Goal: Task Accomplishment & Management: Complete application form

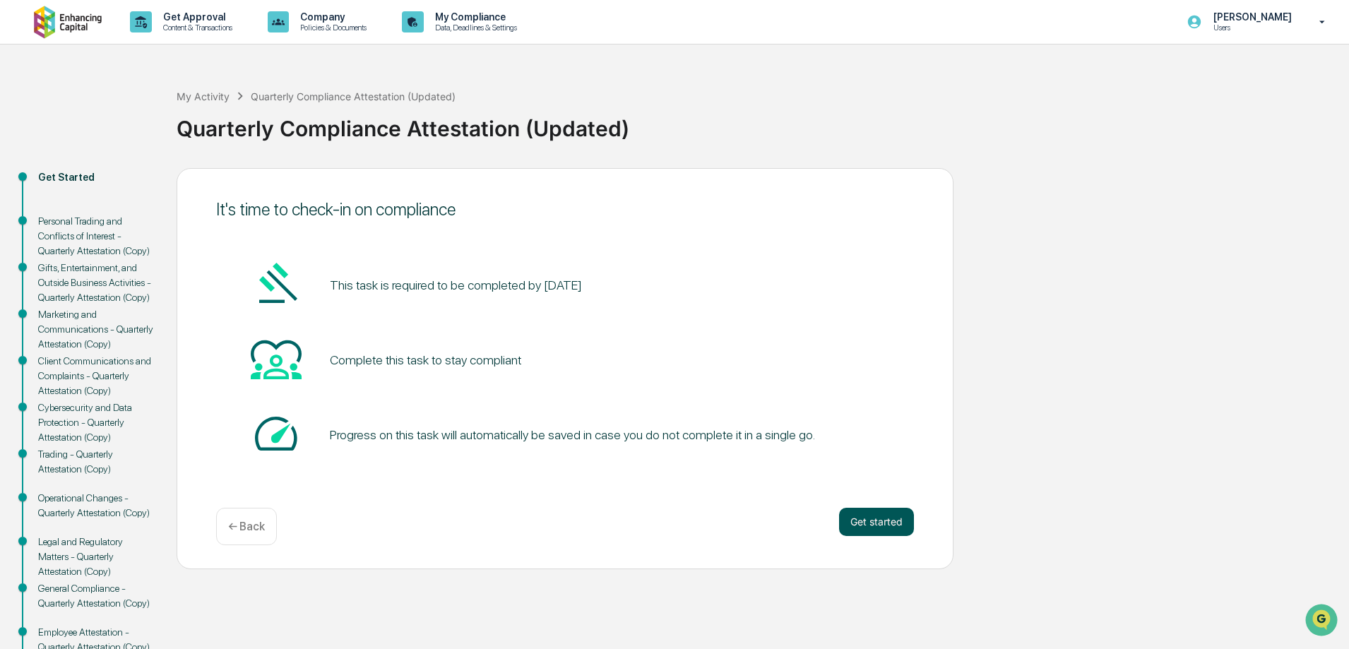
click at [886, 517] on button "Get started" at bounding box center [876, 522] width 75 height 28
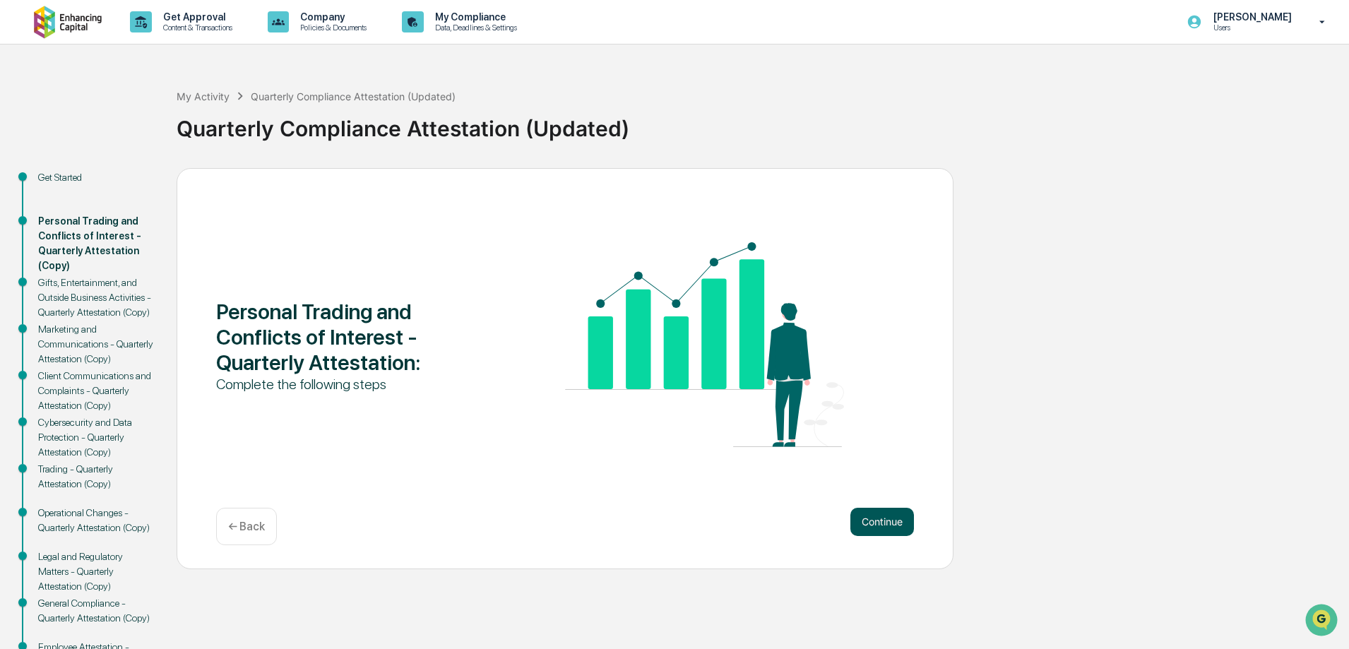
click at [897, 527] on button "Continue" at bounding box center [882, 522] width 64 height 28
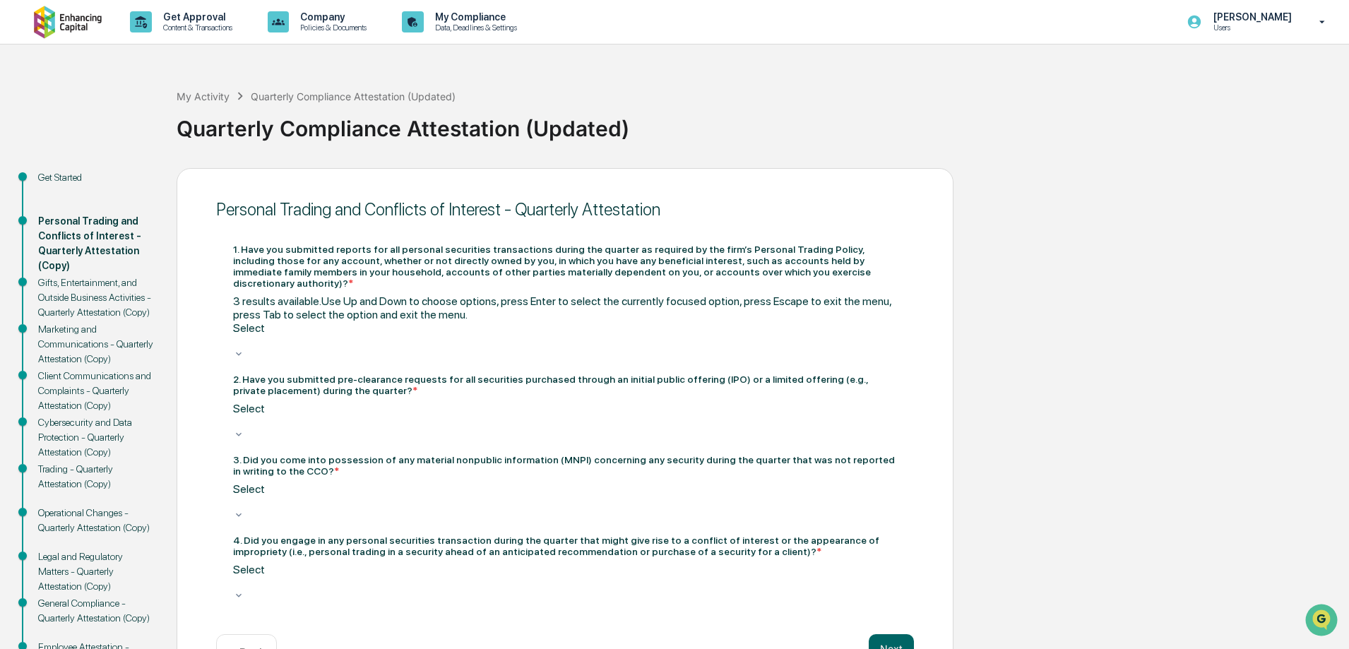
drag, startPoint x: 648, startPoint y: 297, endPoint x: 643, endPoint y: 307, distance: 10.8
click at [643, 321] on div "Select" at bounding box center [565, 341] width 664 height 41
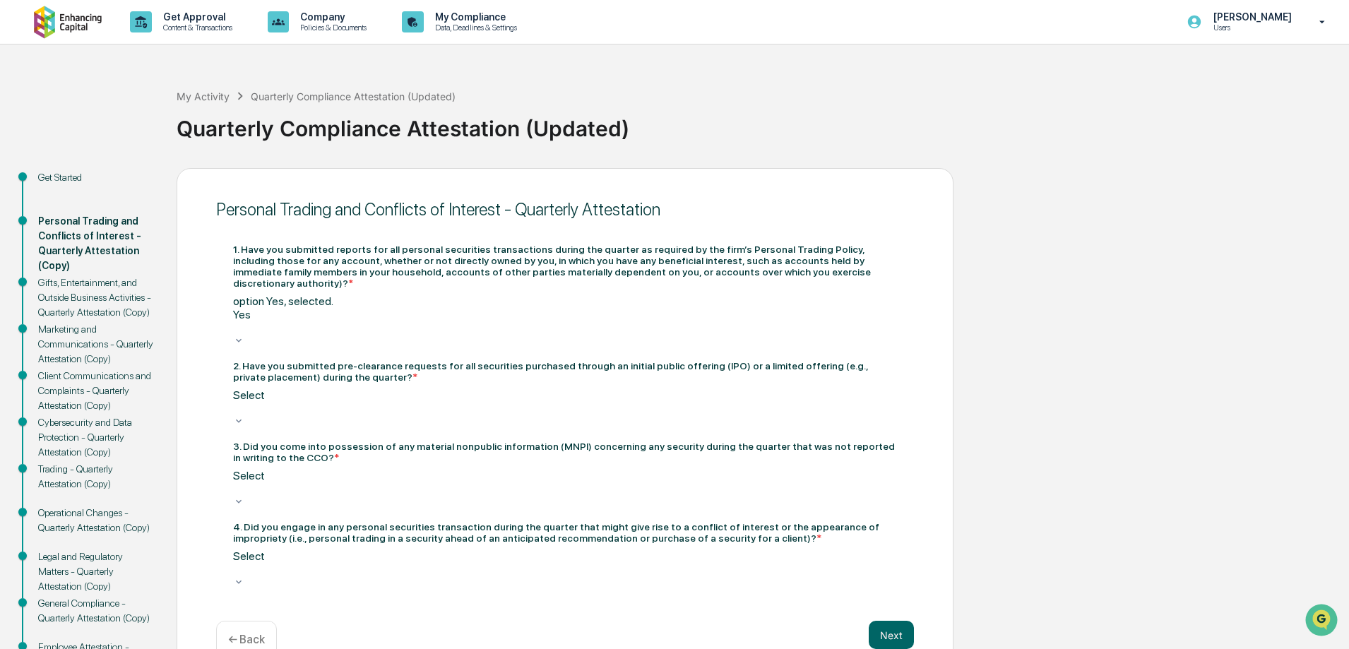
click at [489, 402] on div at bounding box center [565, 408] width 664 height 13
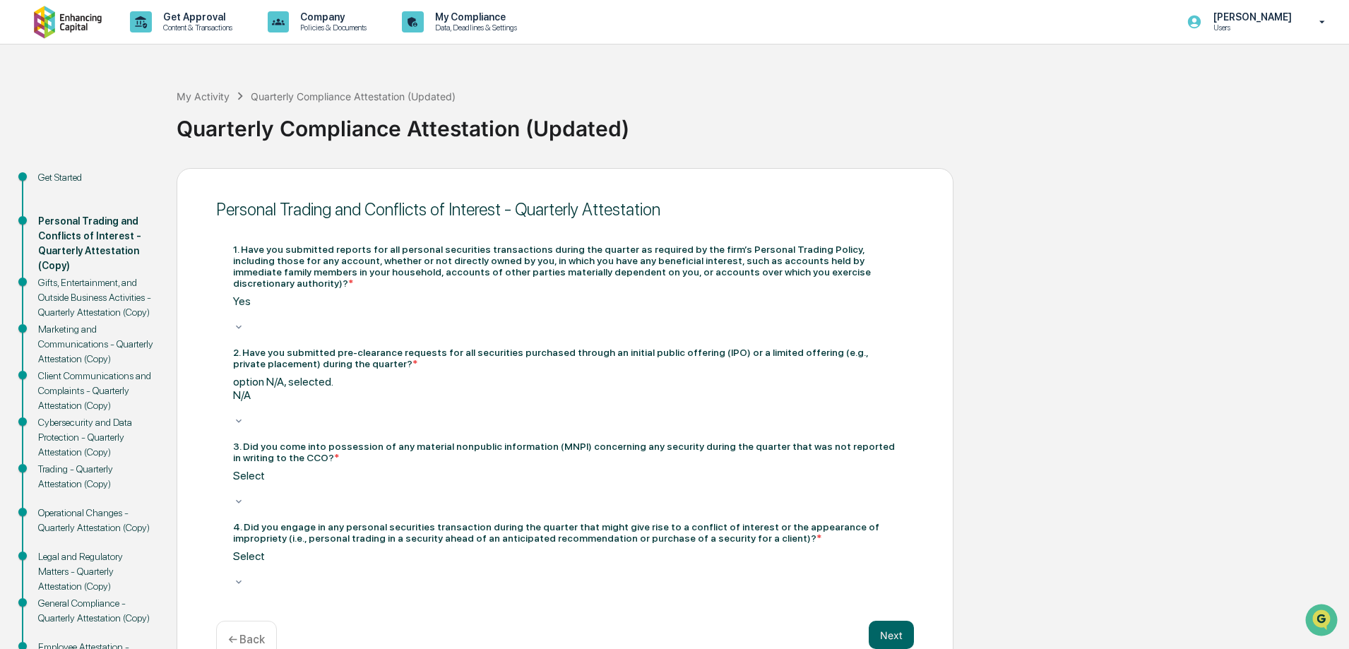
click at [405, 469] on div "Select" at bounding box center [565, 489] width 664 height 41
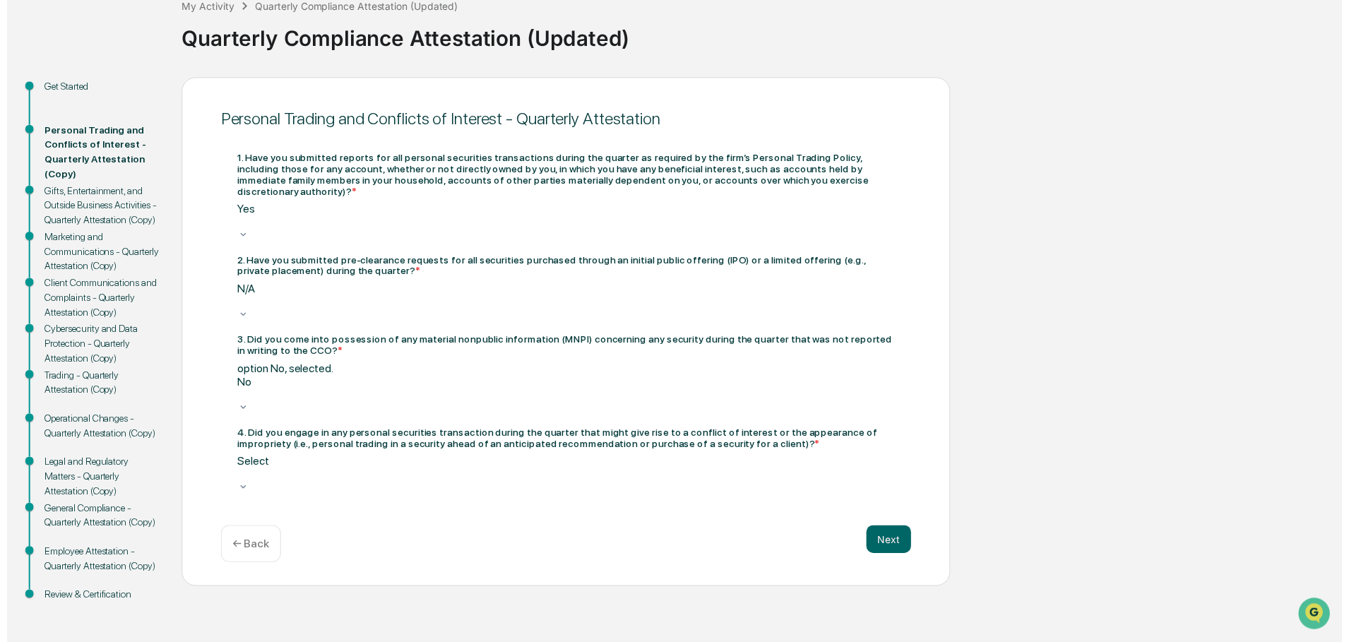
scroll to position [92, 0]
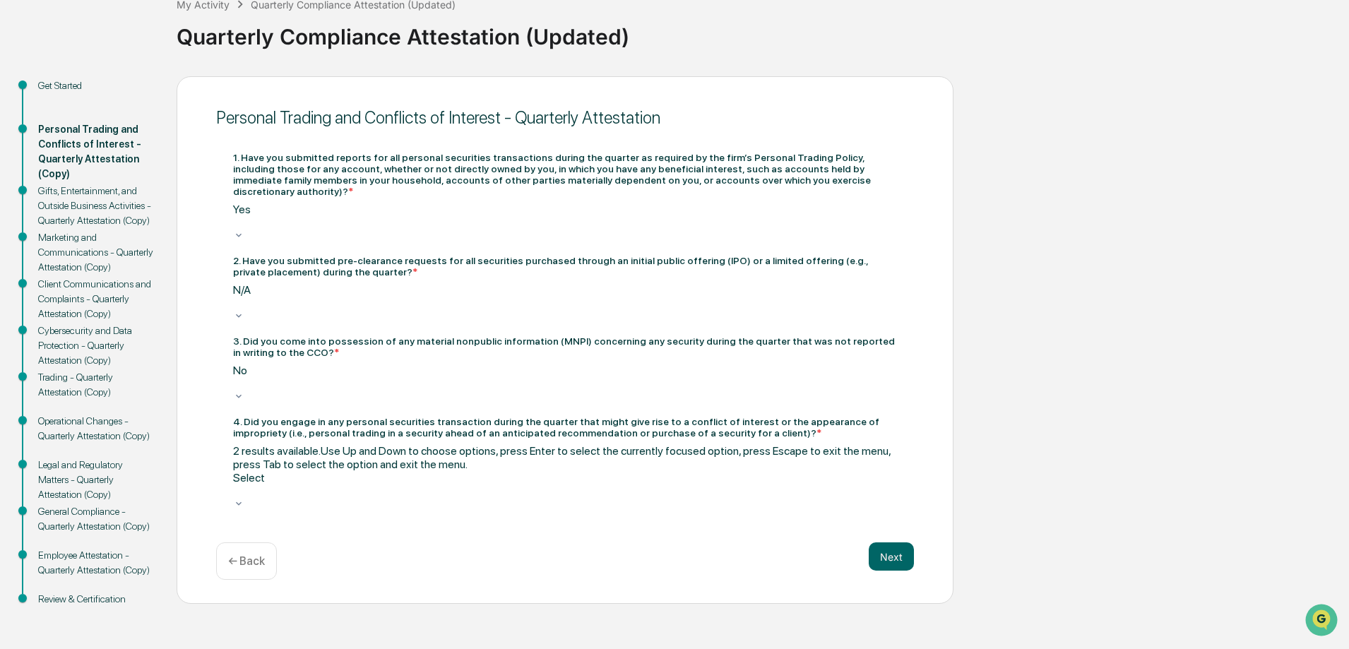
click at [478, 484] on div at bounding box center [565, 490] width 664 height 13
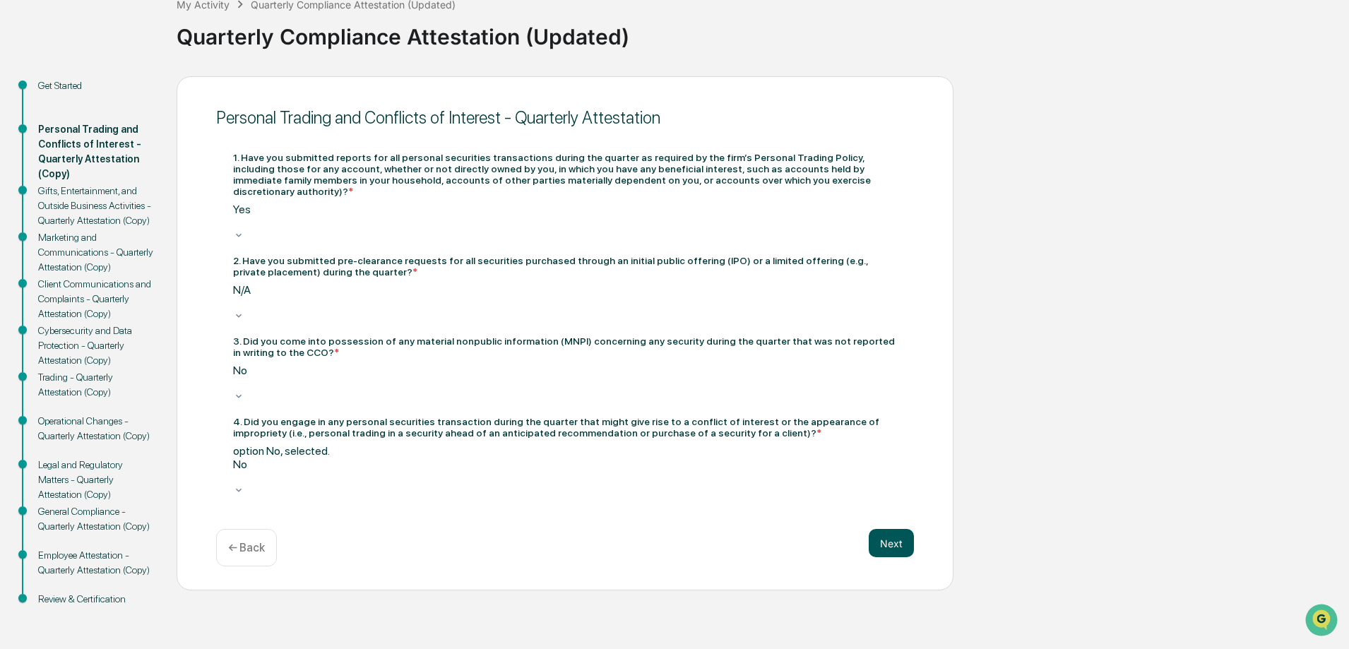
click at [881, 529] on button "Next" at bounding box center [891, 543] width 45 height 28
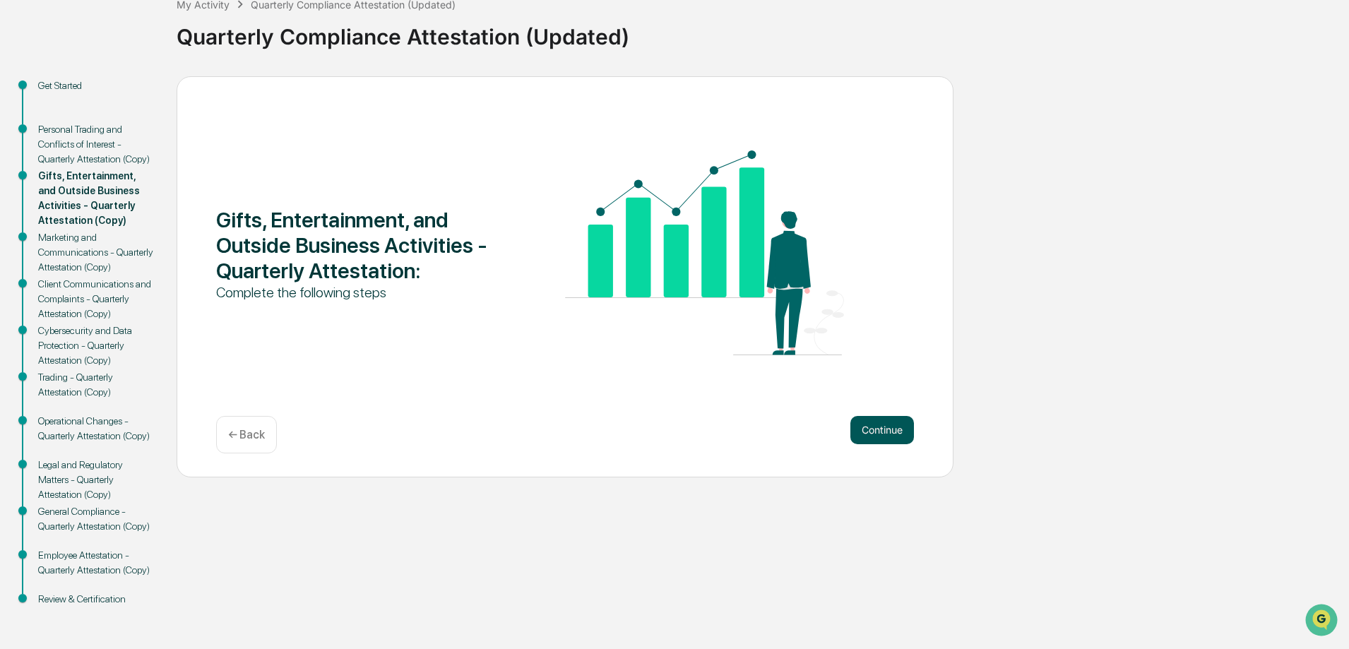
click at [899, 423] on button "Continue" at bounding box center [882, 430] width 64 height 28
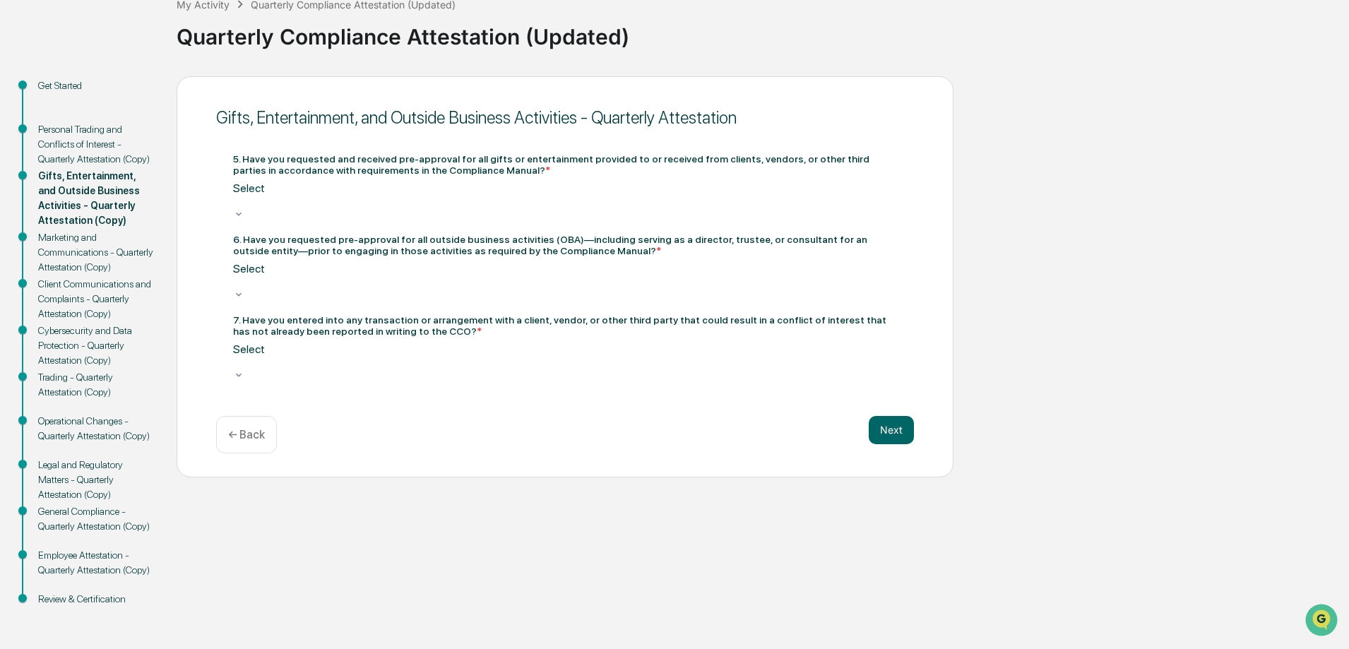
click at [290, 208] on div at bounding box center [565, 201] width 664 height 13
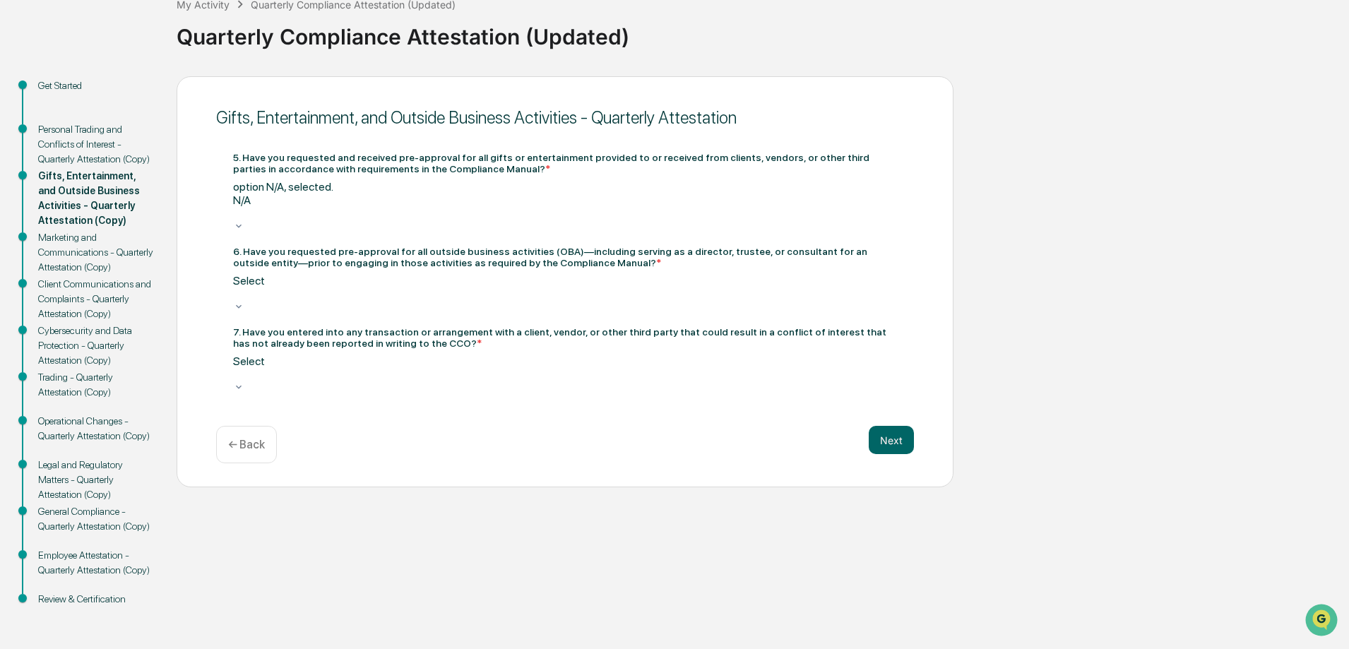
click at [335, 287] on div at bounding box center [565, 293] width 664 height 13
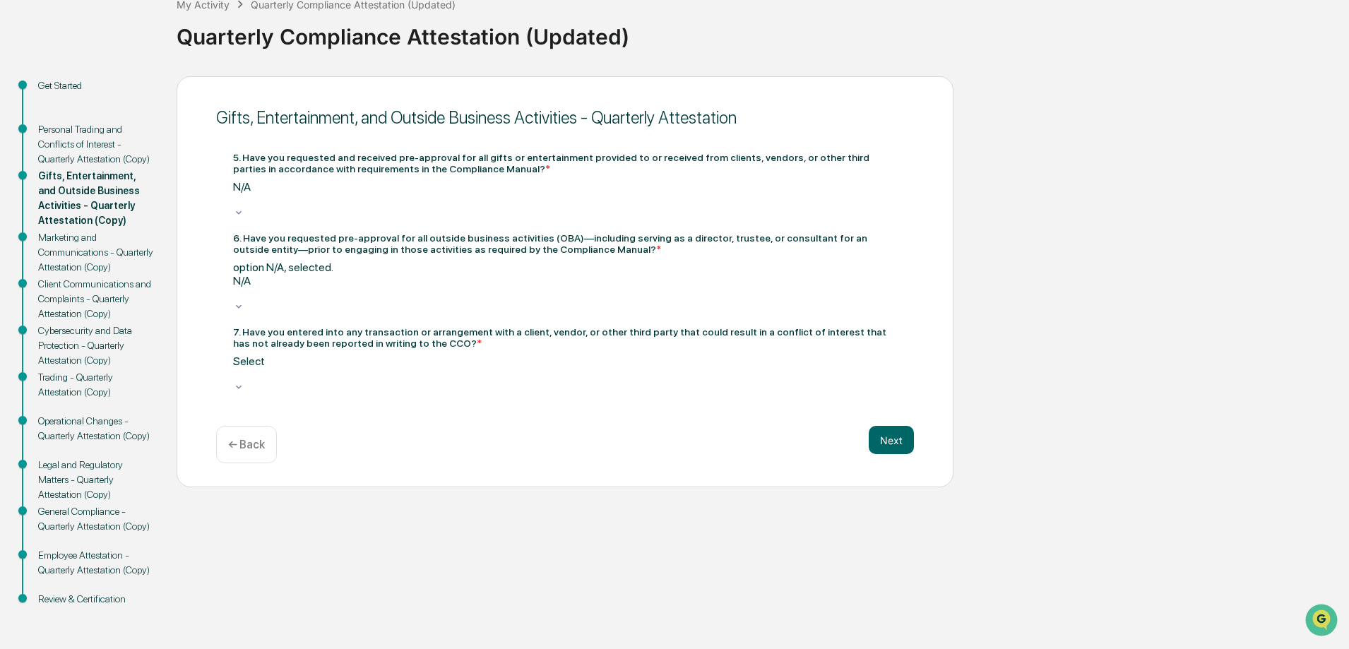
click at [408, 334] on div "7. Have you entered into any transaction or arrangement with a client, vendor, …" at bounding box center [565, 360] width 664 height 69
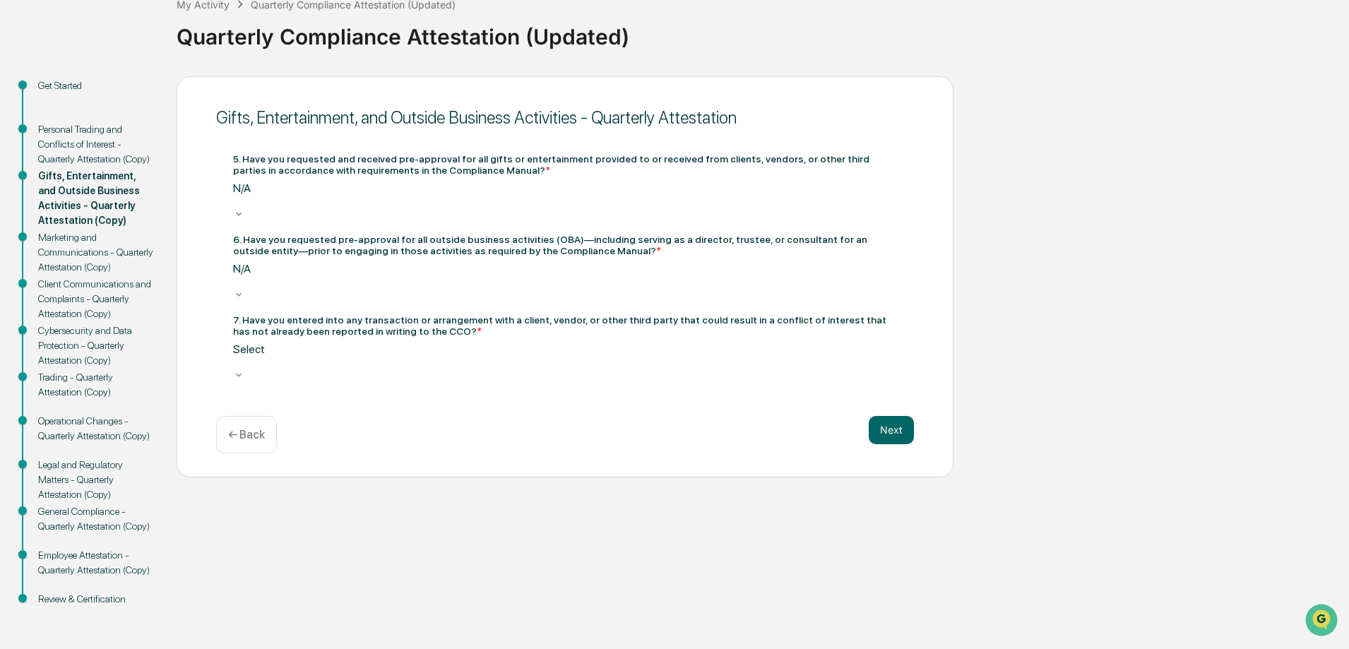
click at [406, 356] on div at bounding box center [565, 362] width 664 height 13
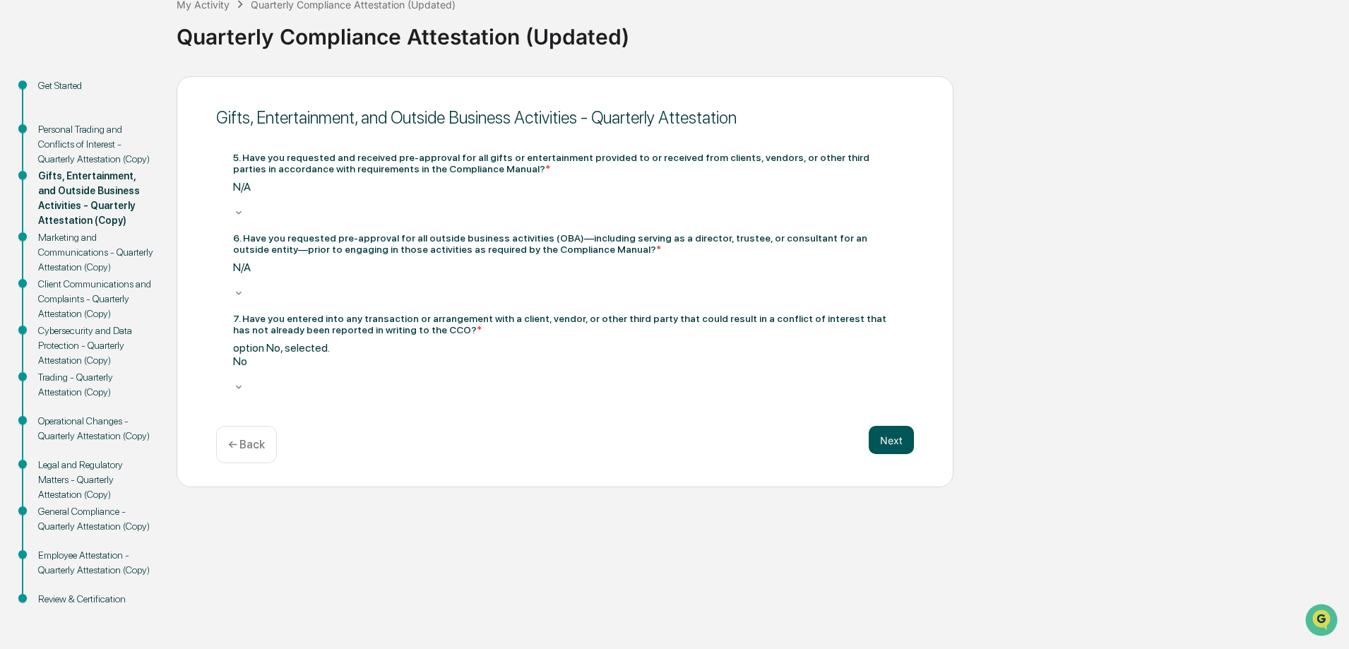
click at [899, 426] on button "Next" at bounding box center [891, 440] width 45 height 28
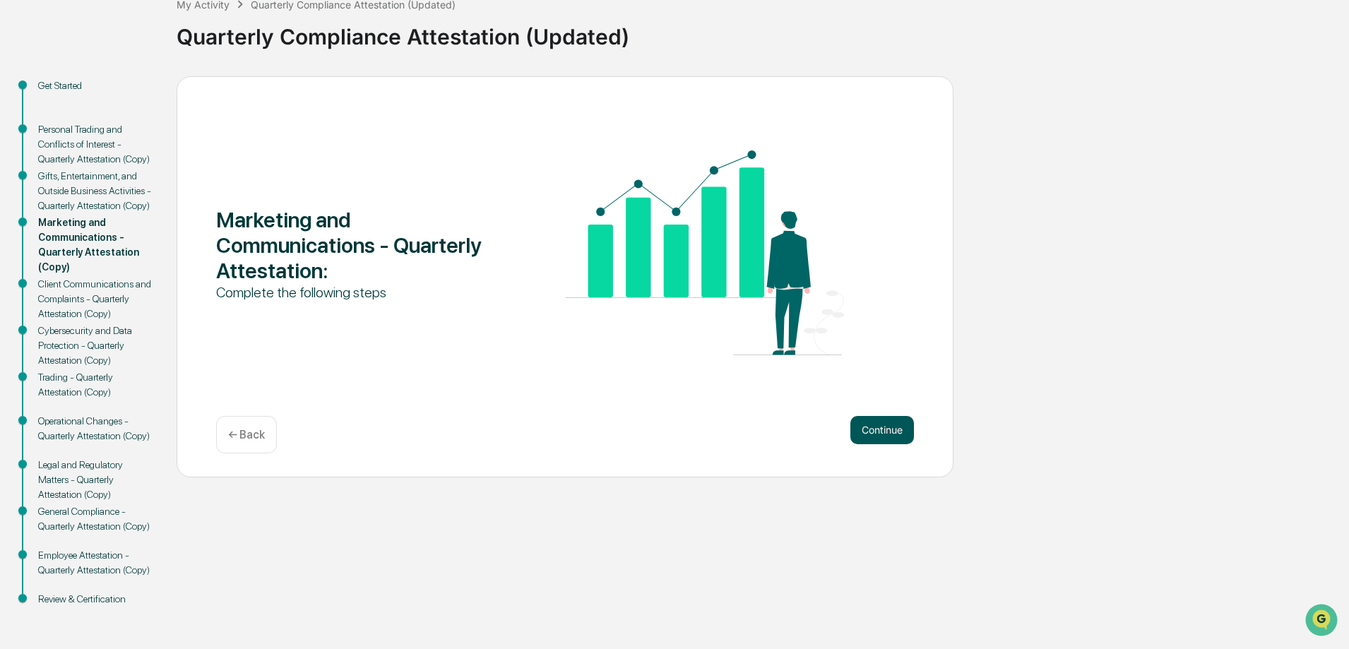
click at [905, 422] on button "Continue" at bounding box center [882, 430] width 64 height 28
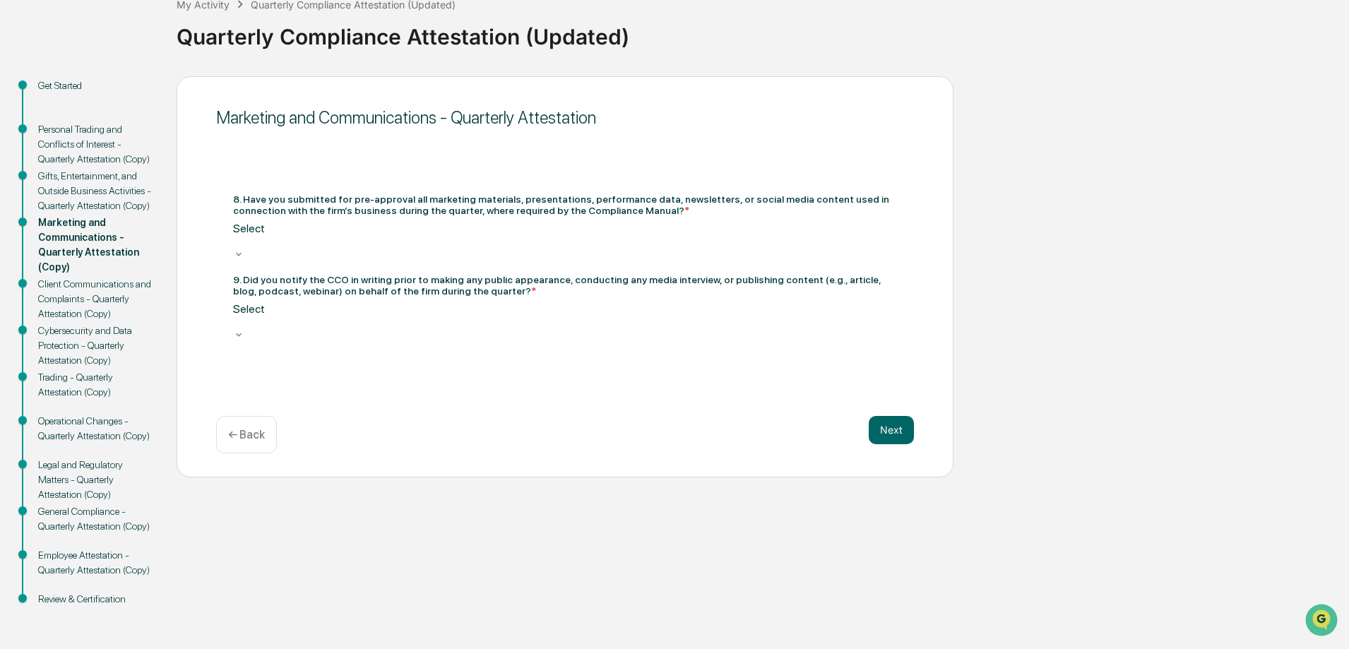
click at [338, 230] on div "8. Have you submitted for pre-approval all marketing materials, presentations, …" at bounding box center [565, 228] width 664 height 69
click at [344, 249] on div at bounding box center [565, 241] width 664 height 13
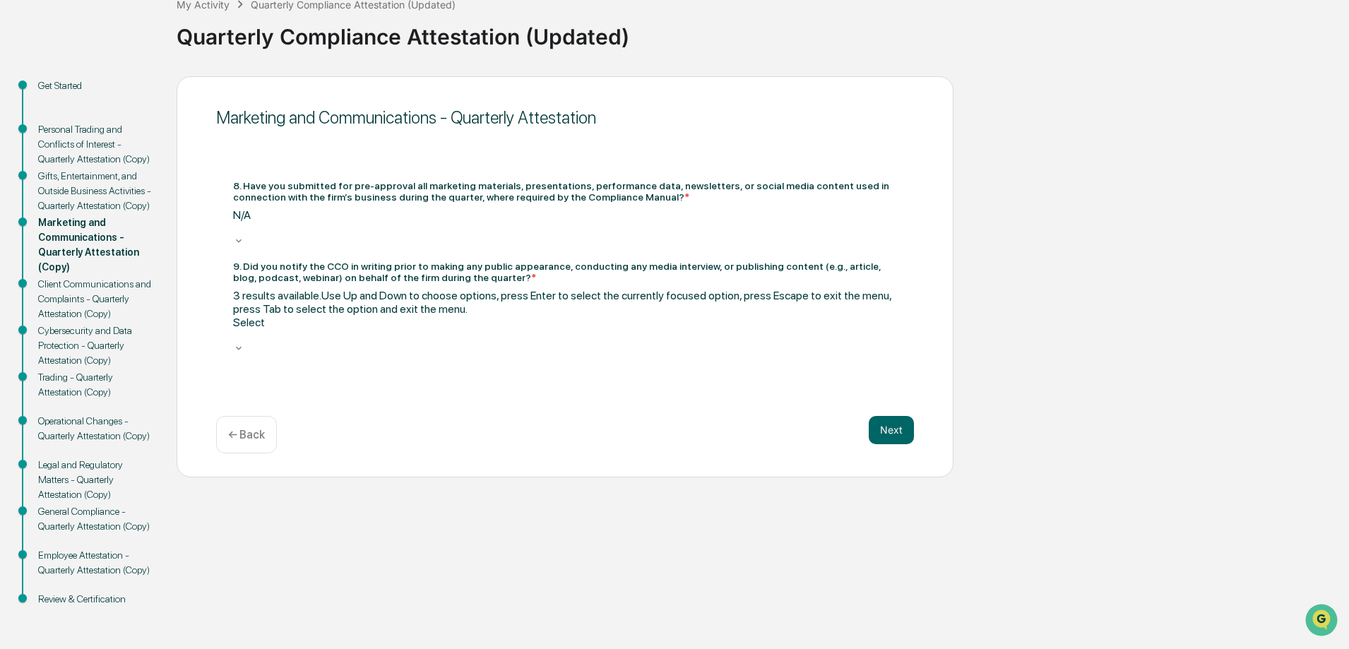
click at [728, 329] on div at bounding box center [565, 335] width 664 height 13
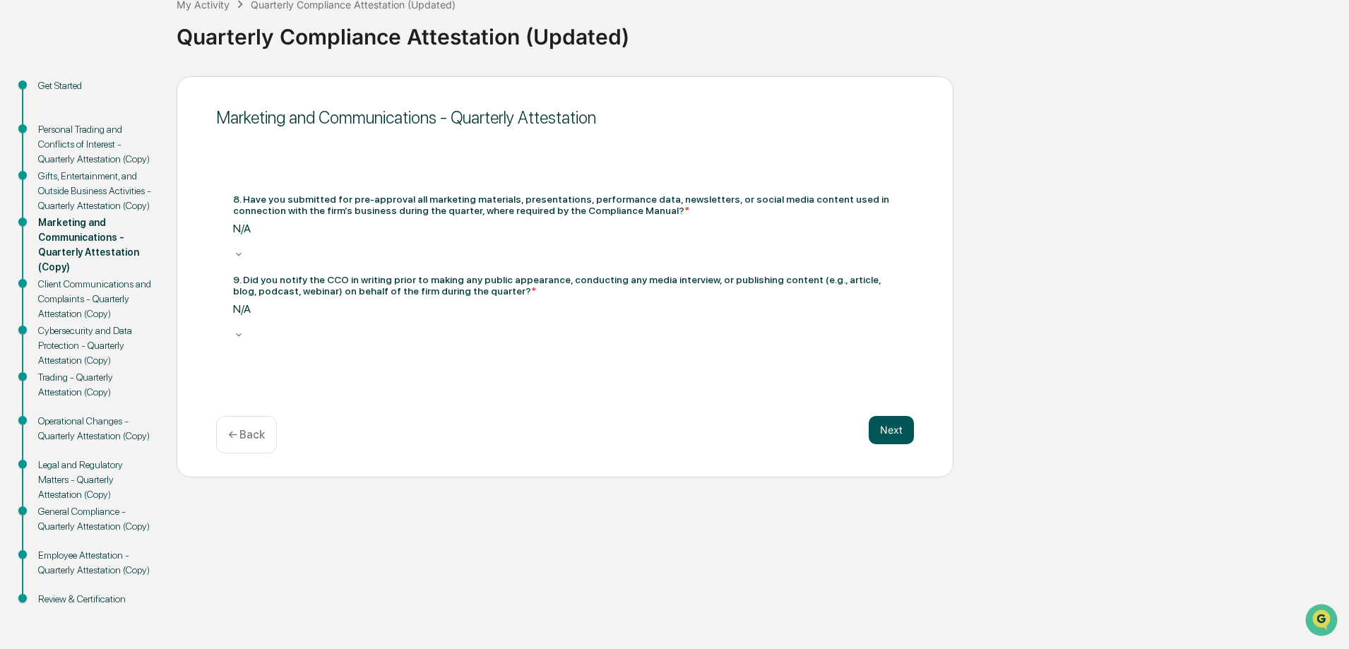
click at [902, 432] on button "Next" at bounding box center [891, 430] width 45 height 28
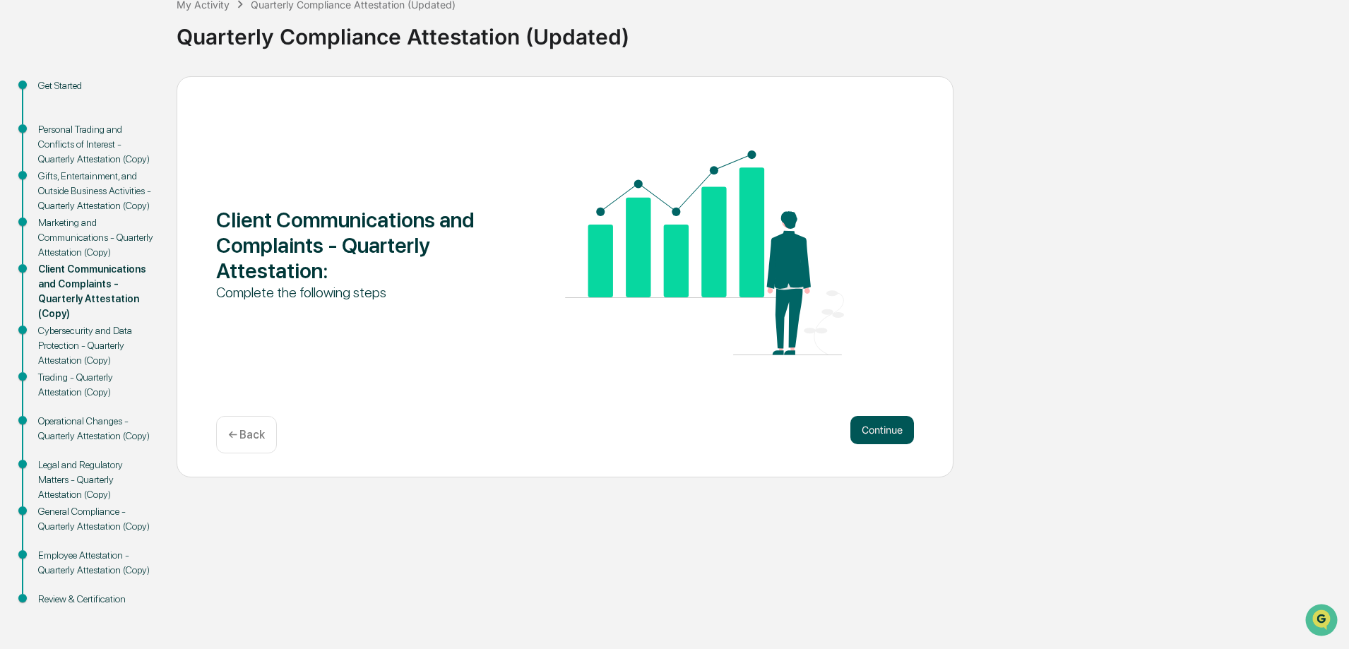
click at [866, 420] on button "Continue" at bounding box center [882, 430] width 64 height 28
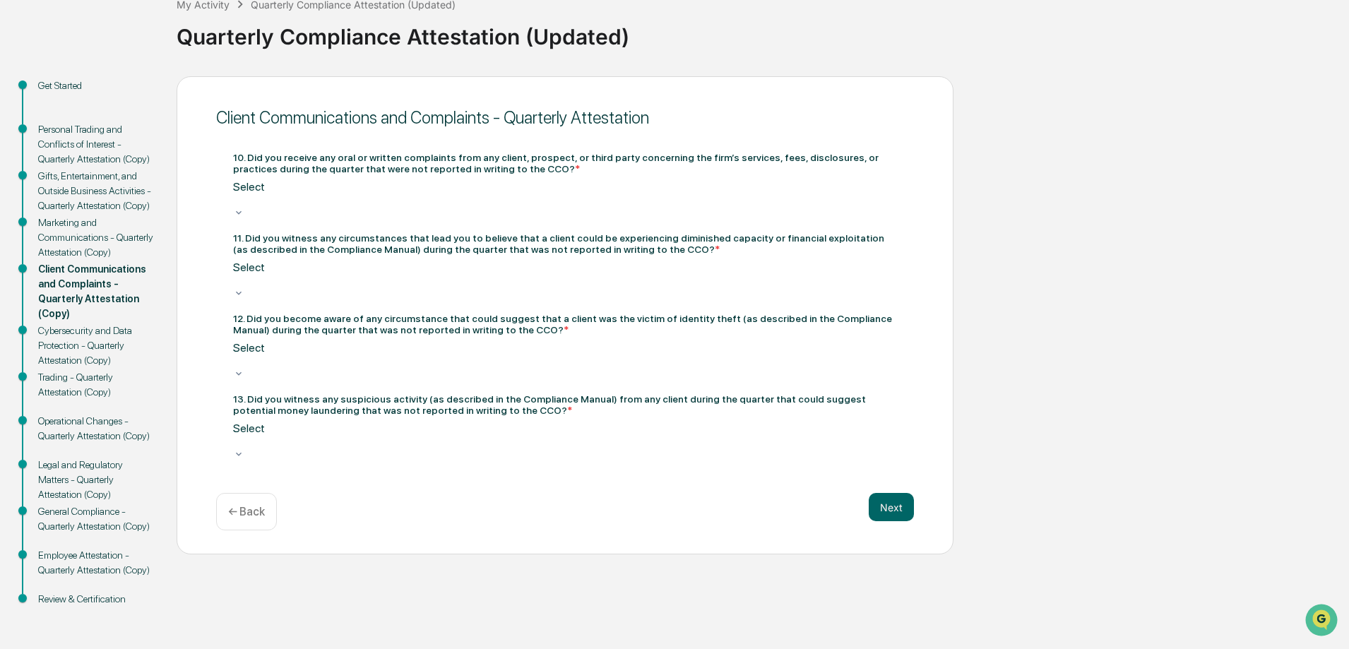
click at [411, 194] on div at bounding box center [565, 200] width 664 height 13
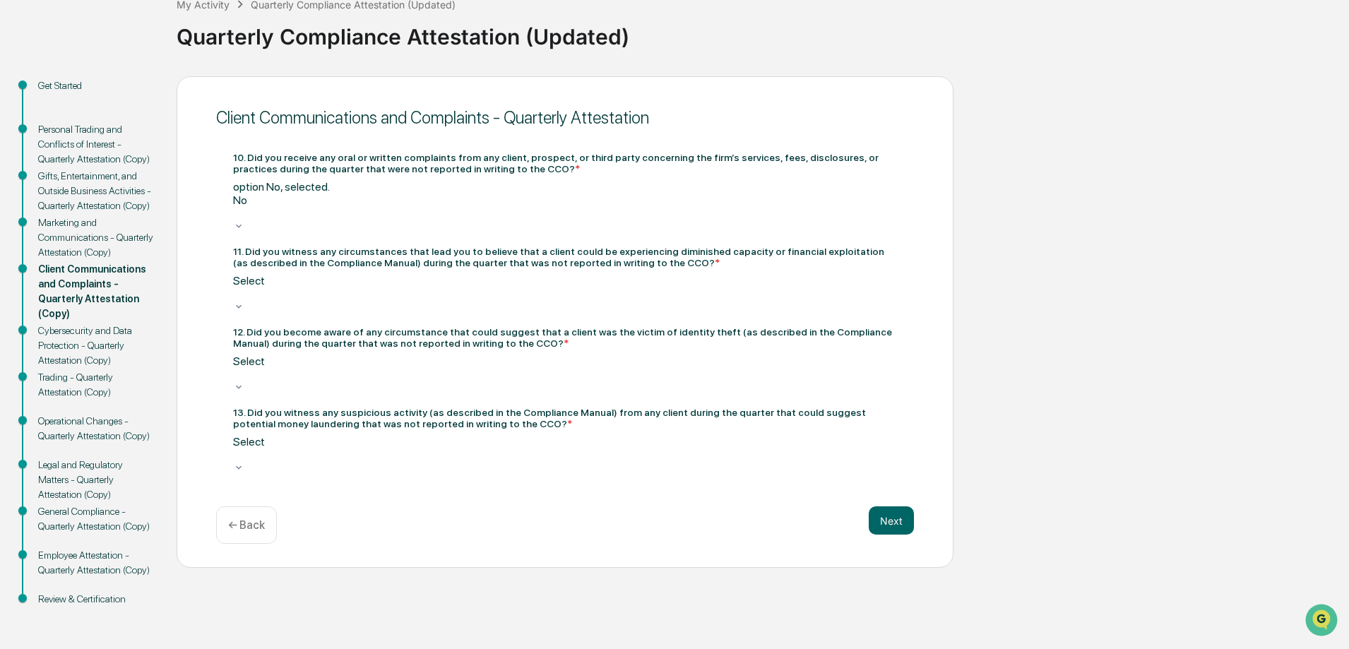
click at [444, 287] on div at bounding box center [565, 293] width 664 height 13
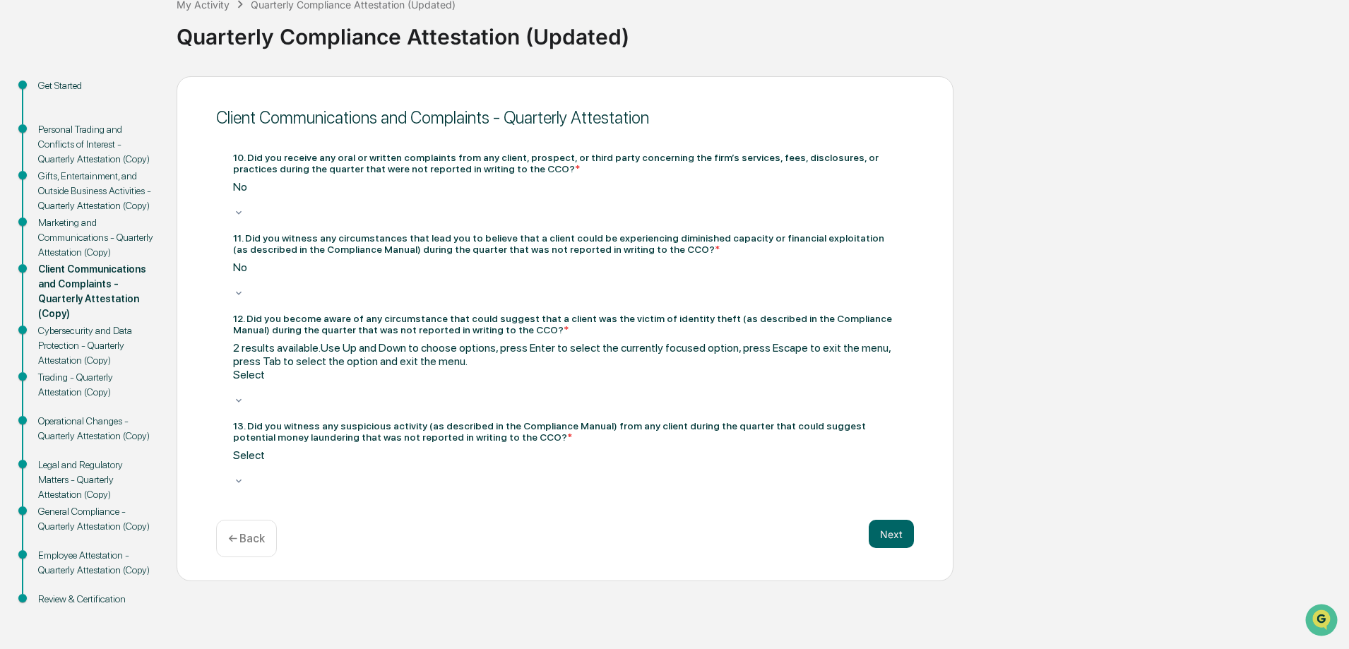
click at [471, 381] on div at bounding box center [565, 387] width 664 height 13
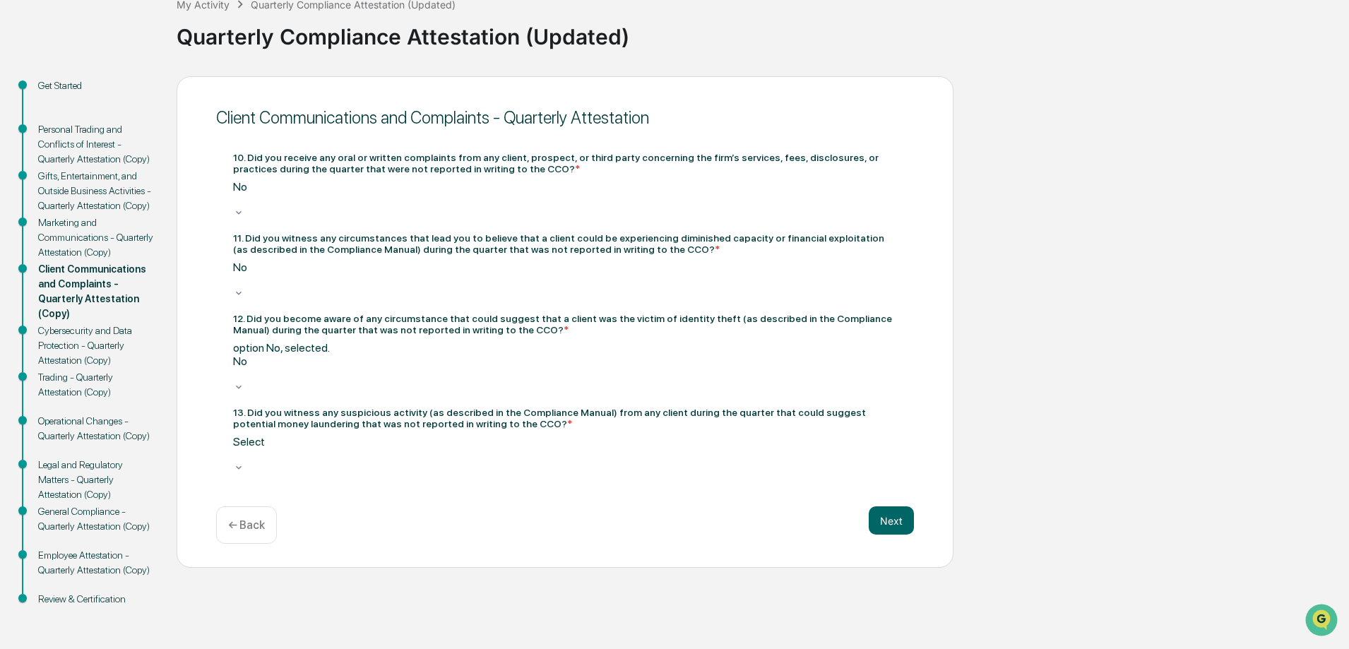
click at [443, 435] on div "Select" at bounding box center [565, 448] width 664 height 27
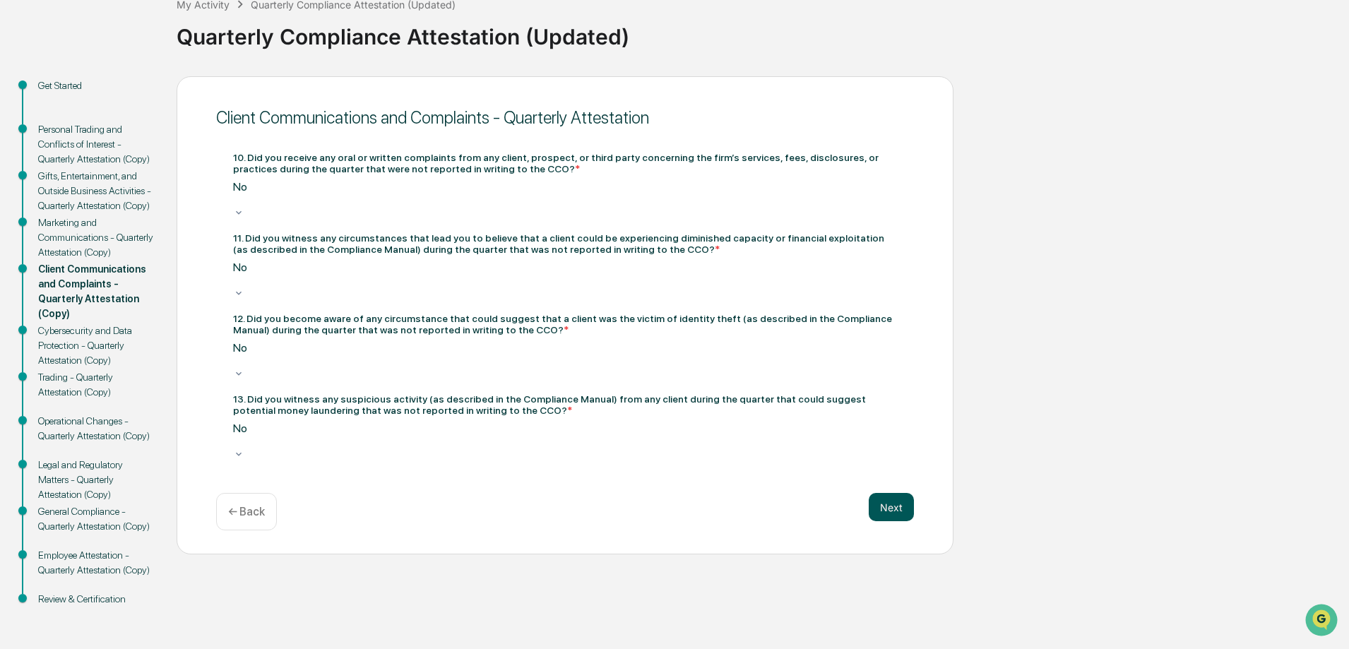
click at [897, 493] on button "Next" at bounding box center [891, 507] width 45 height 28
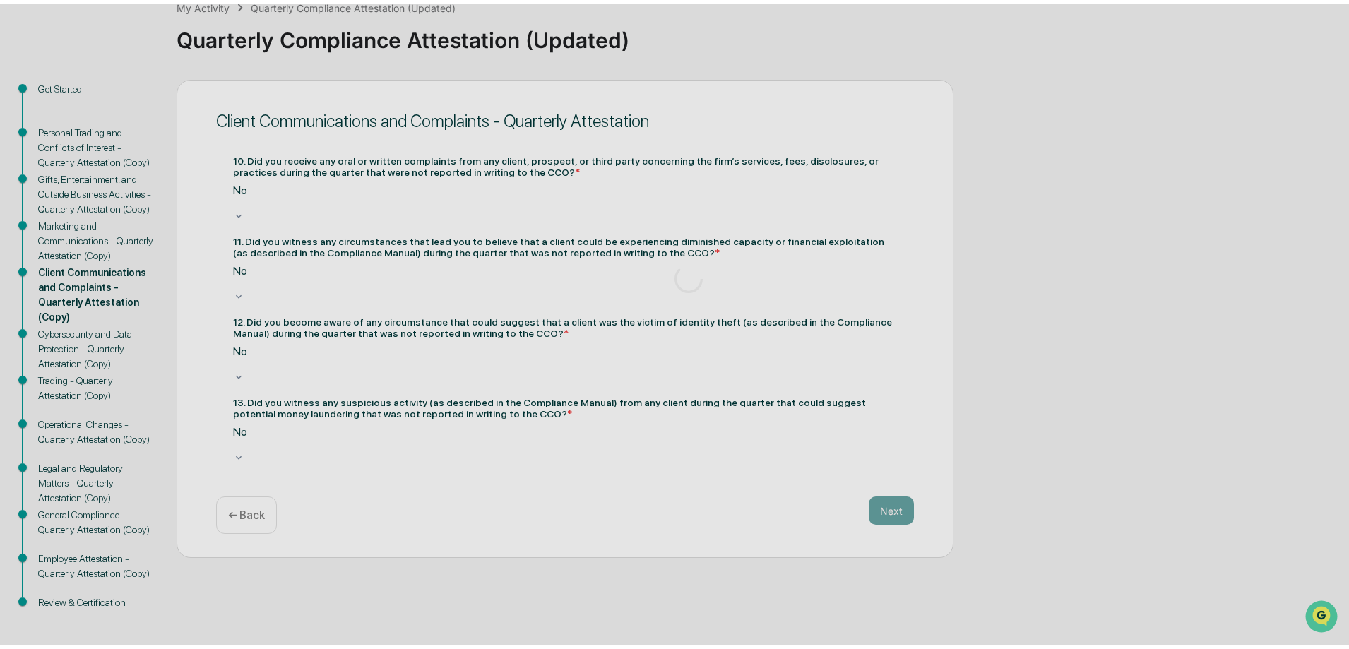
scroll to position [77, 0]
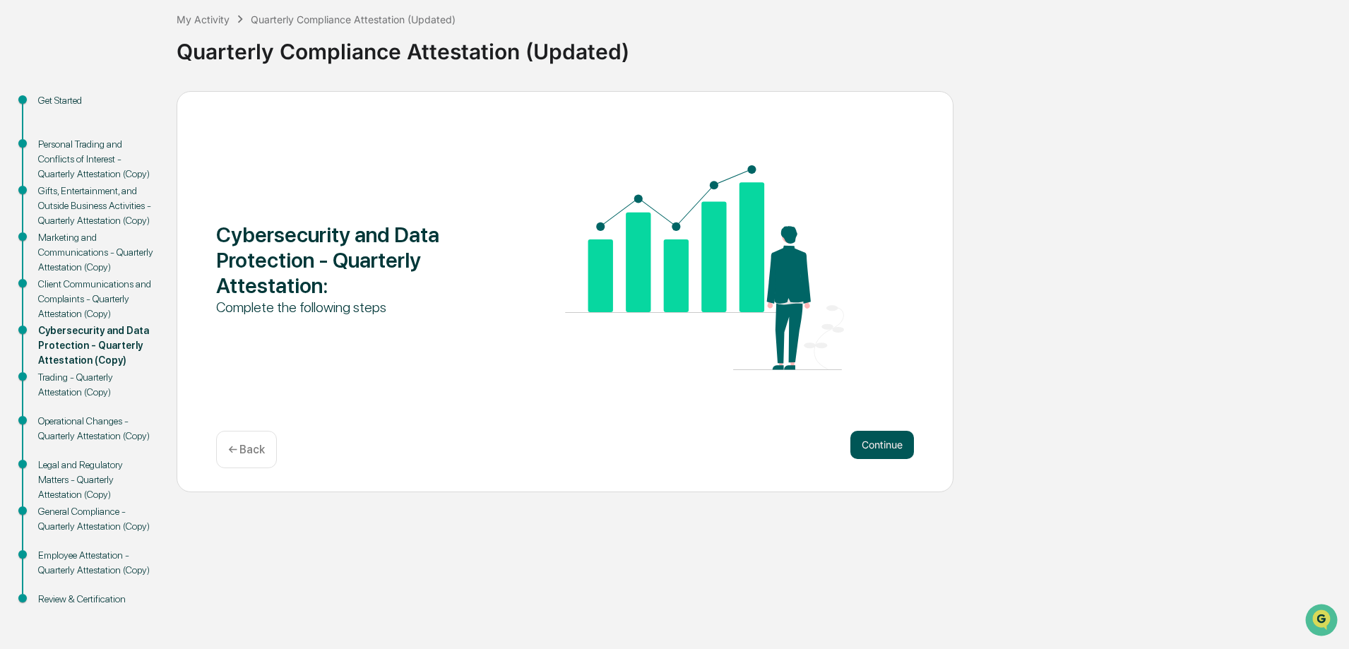
click at [881, 448] on button "Continue" at bounding box center [882, 445] width 64 height 28
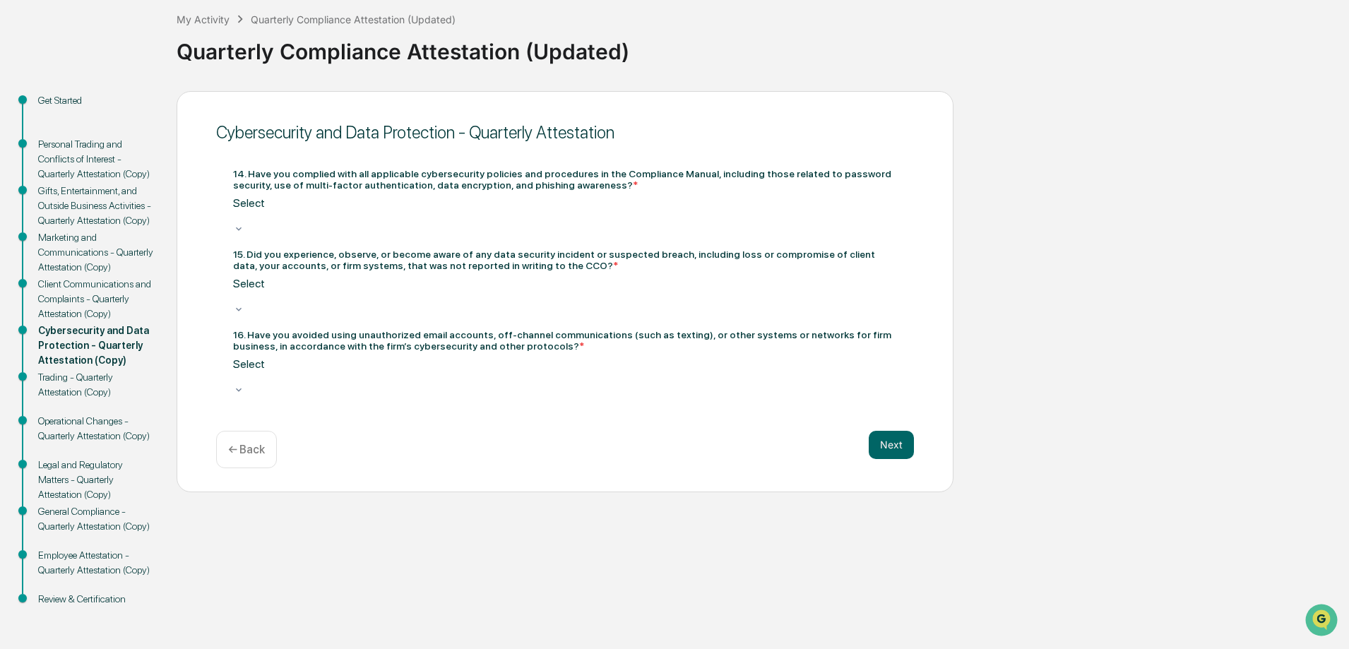
click at [381, 220] on div "Select" at bounding box center [565, 209] width 664 height 27
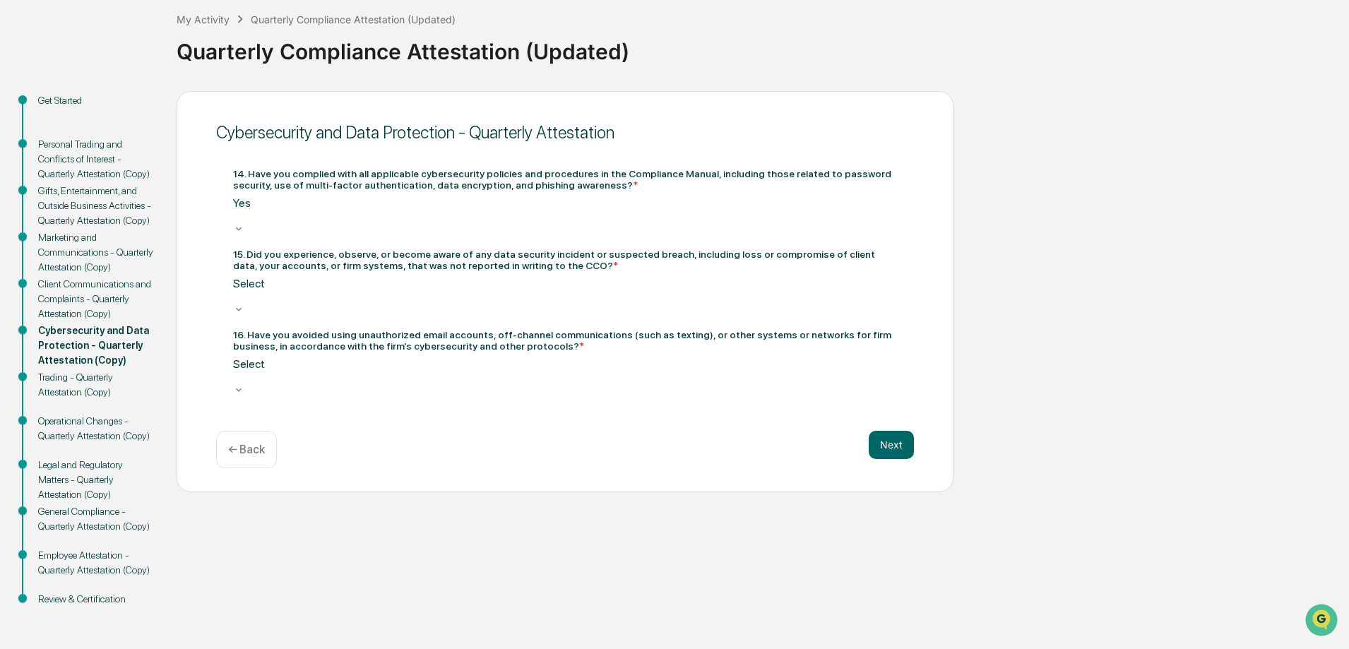
click at [364, 316] on div "14. Have you complied with all applicable cybersecurity policies and procedures…" at bounding box center [565, 283] width 664 height 230
click at [363, 308] on div "Select" at bounding box center [565, 297] width 664 height 41
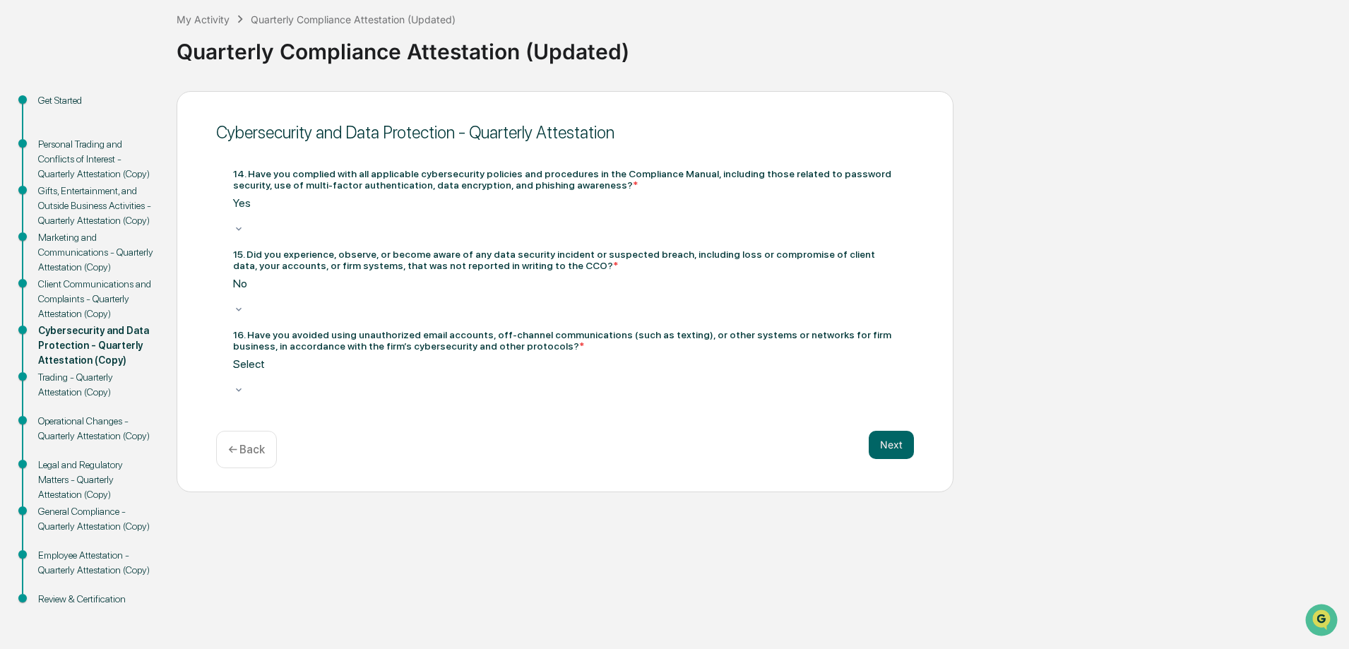
click at [362, 348] on div "16. Have you avoided using unauthorized email accounts, off-channel communicati…" at bounding box center [565, 363] width 664 height 69
click at [362, 371] on div at bounding box center [565, 377] width 664 height 13
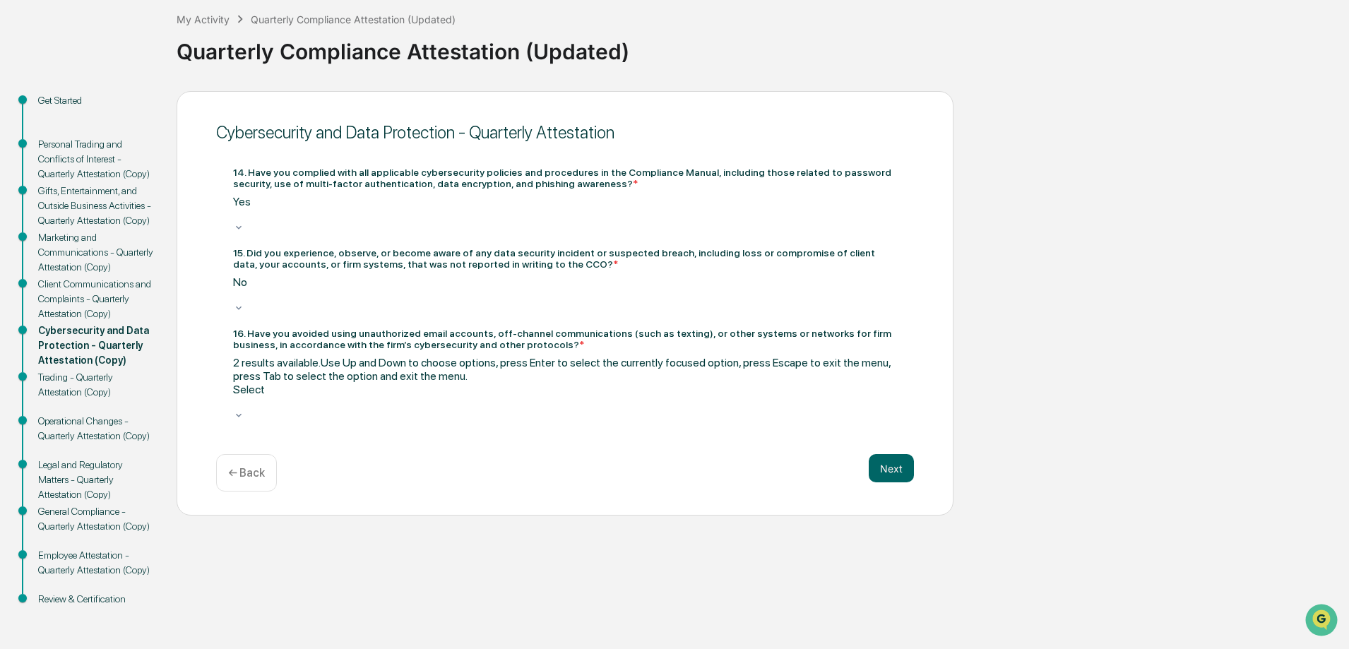
drag, startPoint x: 346, startPoint y: 427, endPoint x: 334, endPoint y: 398, distance: 31.3
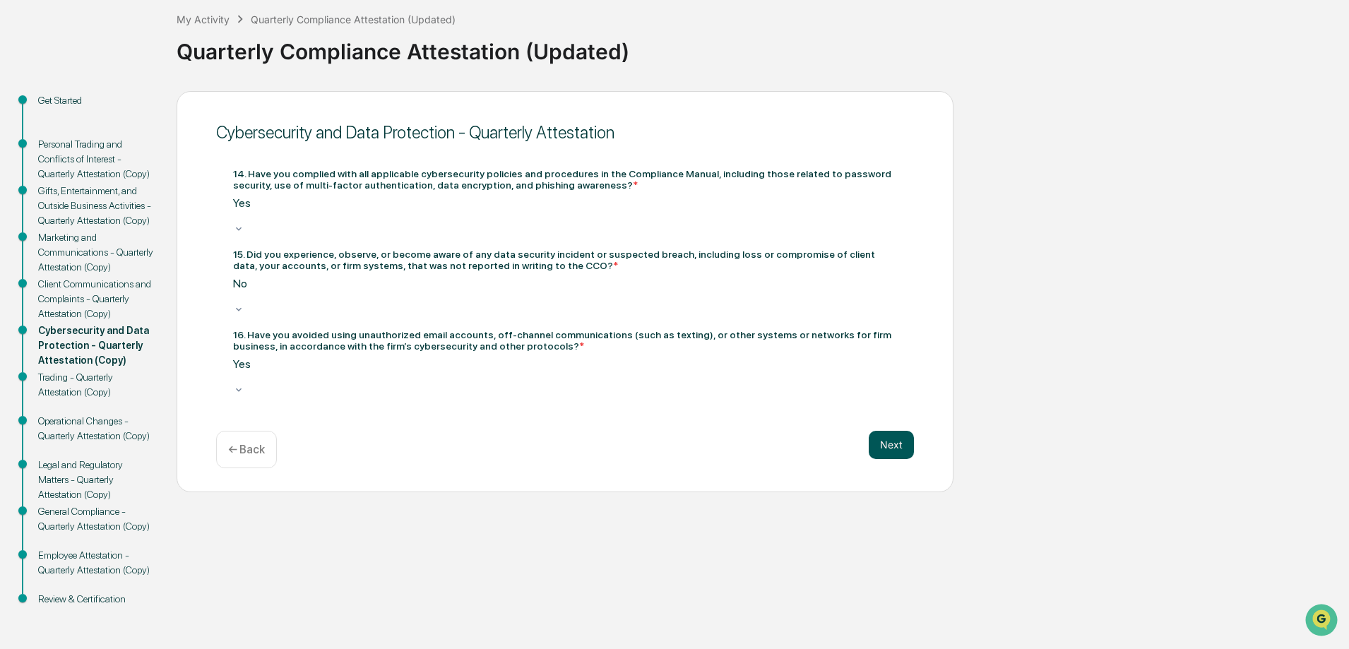
drag, startPoint x: 917, startPoint y: 458, endPoint x: 898, endPoint y: 452, distance: 19.2
click at [910, 456] on div "Cybersecurity and Data Protection - Quarterly Attestation 14. Have you complied…" at bounding box center [565, 291] width 777 height 401
click at [893, 448] on button "Next" at bounding box center [891, 445] width 45 height 28
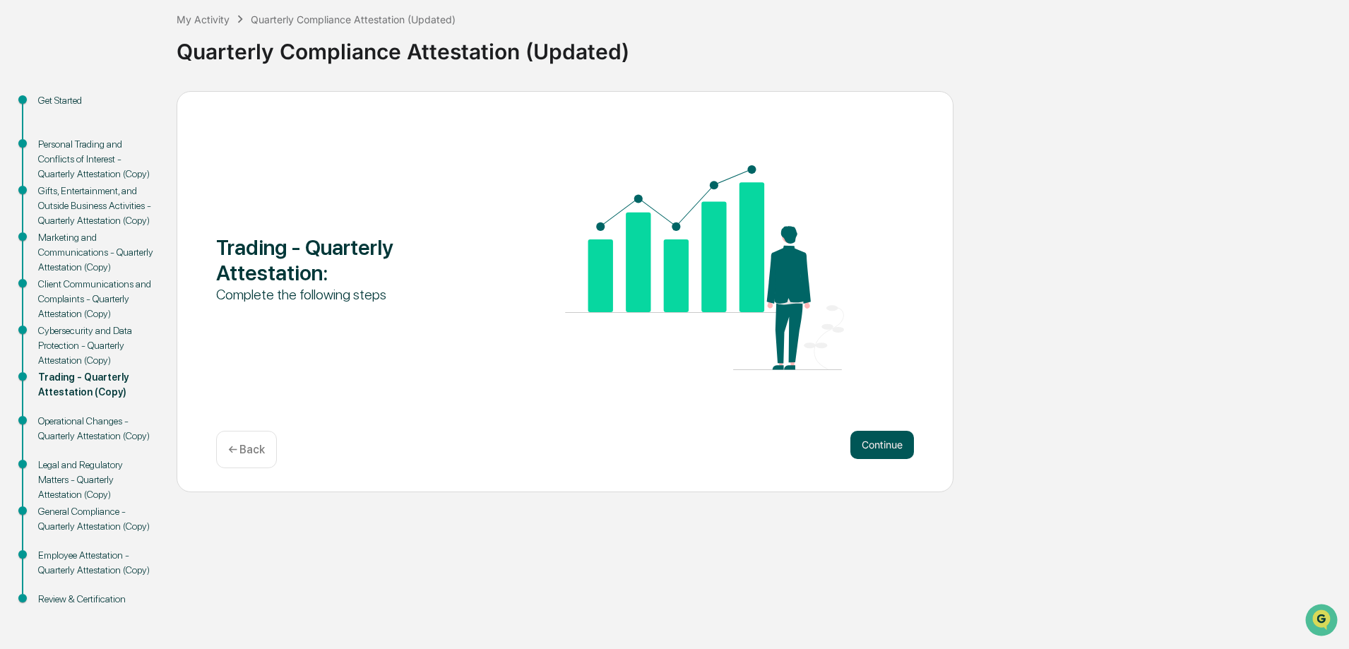
click at [879, 450] on button "Continue" at bounding box center [882, 445] width 64 height 28
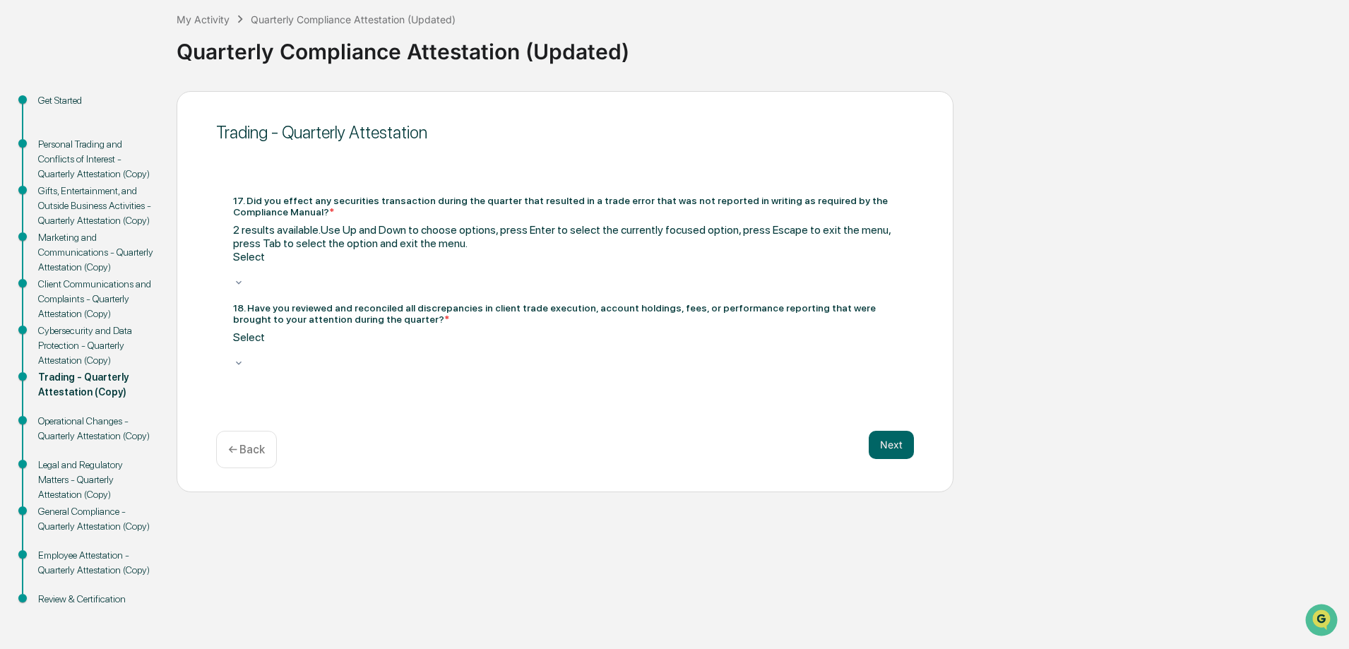
click at [505, 268] on div at bounding box center [565, 269] width 664 height 13
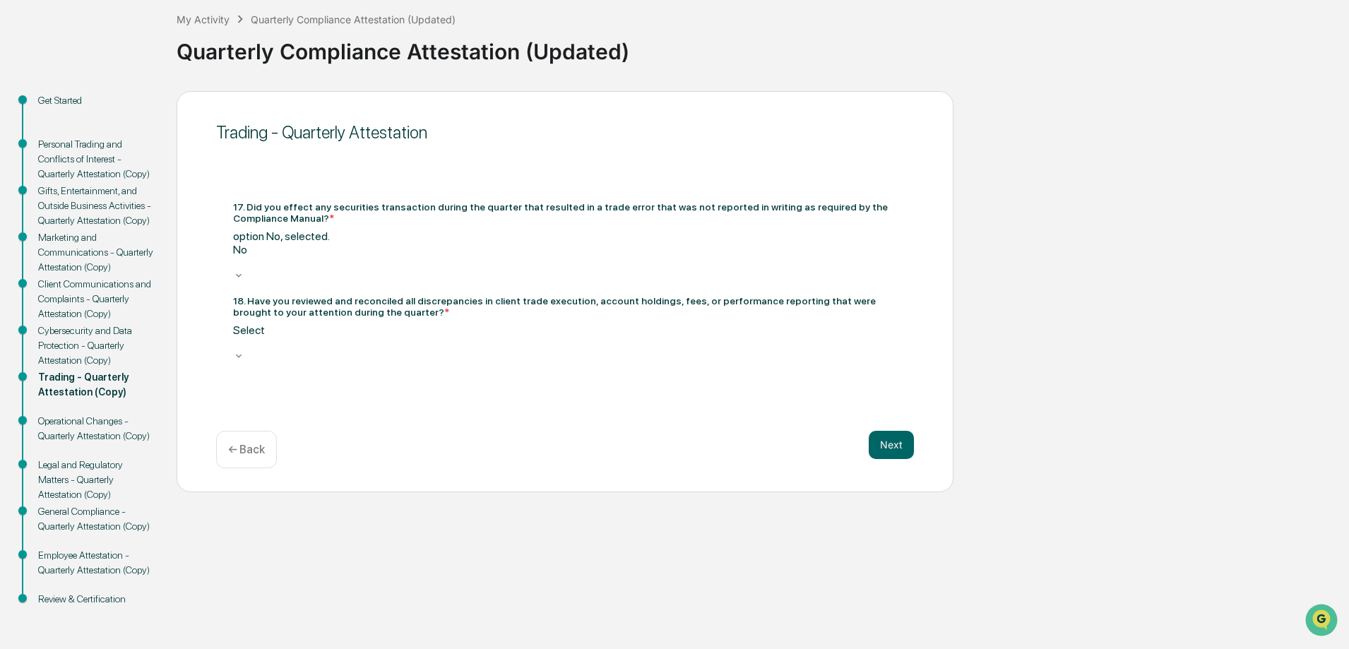
click at [477, 323] on div "Select" at bounding box center [565, 343] width 664 height 41
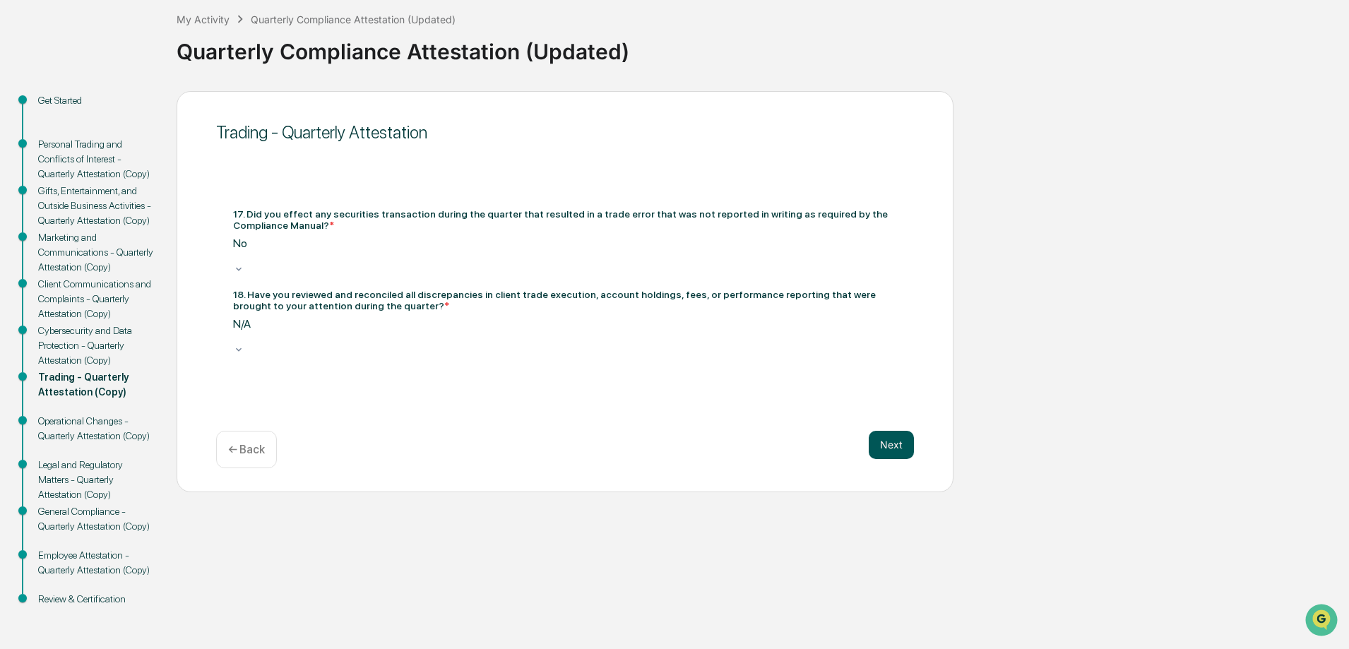
click at [872, 440] on button "Next" at bounding box center [891, 445] width 45 height 28
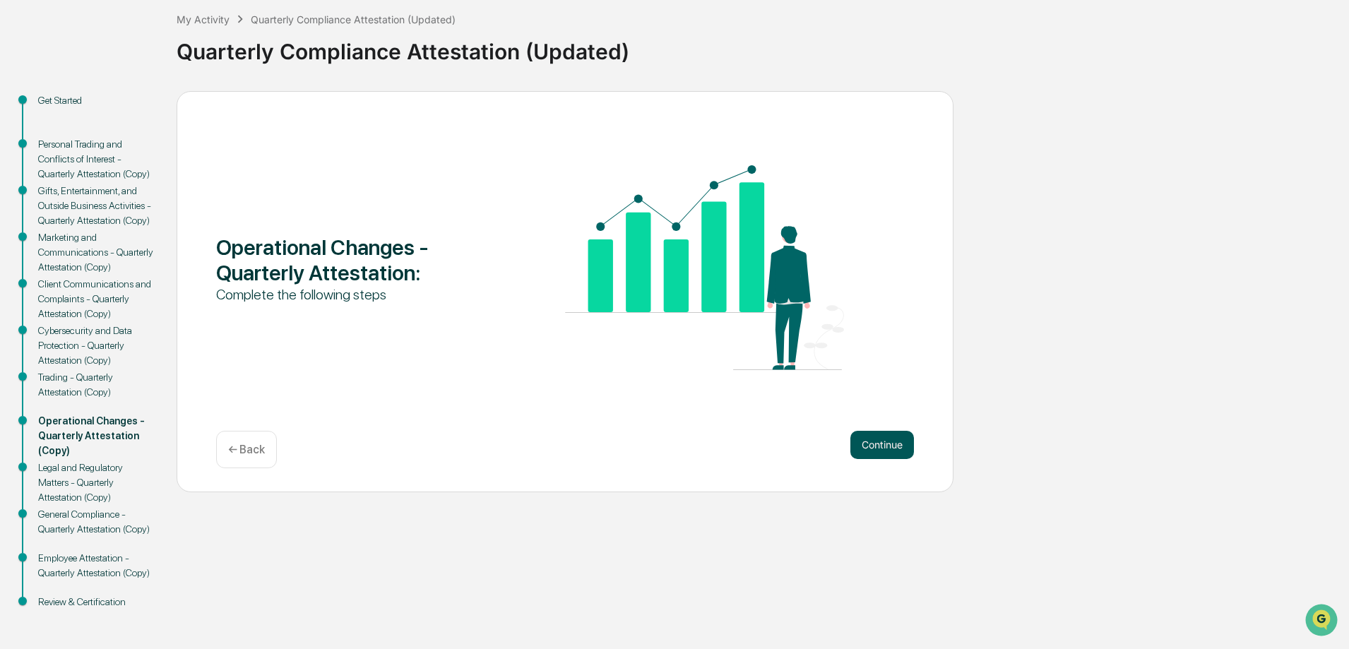
click at [912, 449] on button "Continue" at bounding box center [882, 445] width 64 height 28
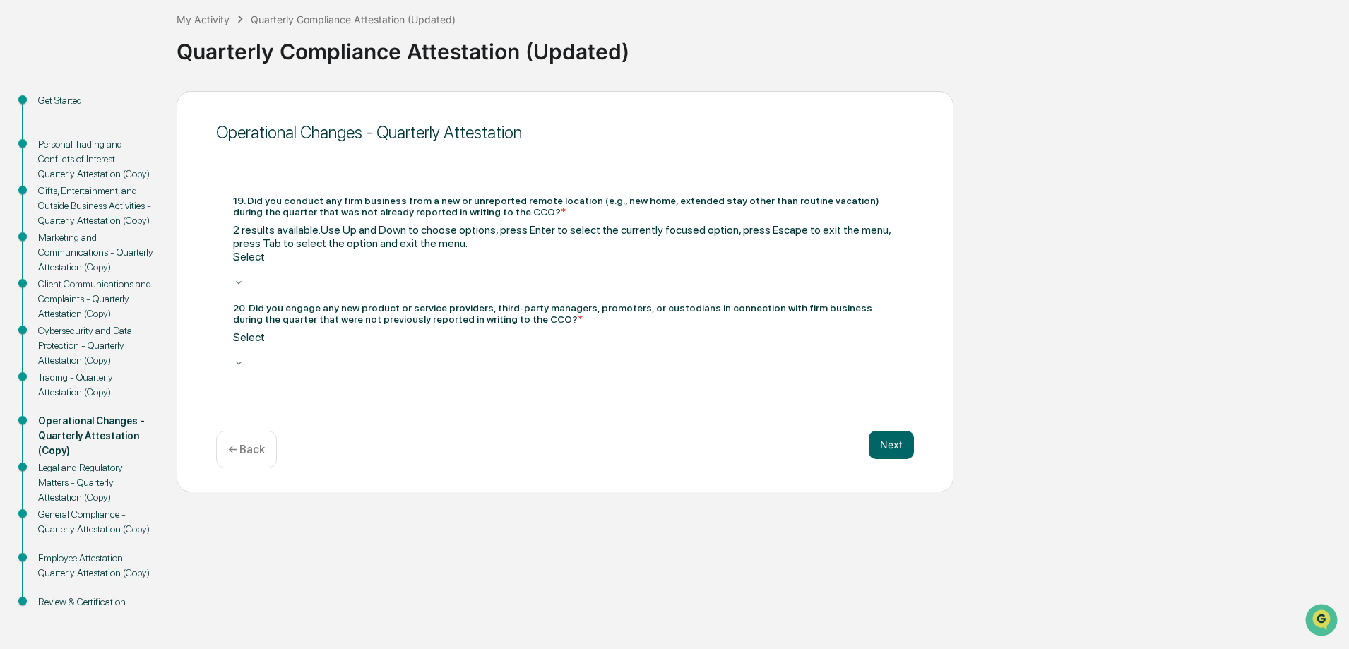
click at [418, 263] on div at bounding box center [565, 269] width 664 height 13
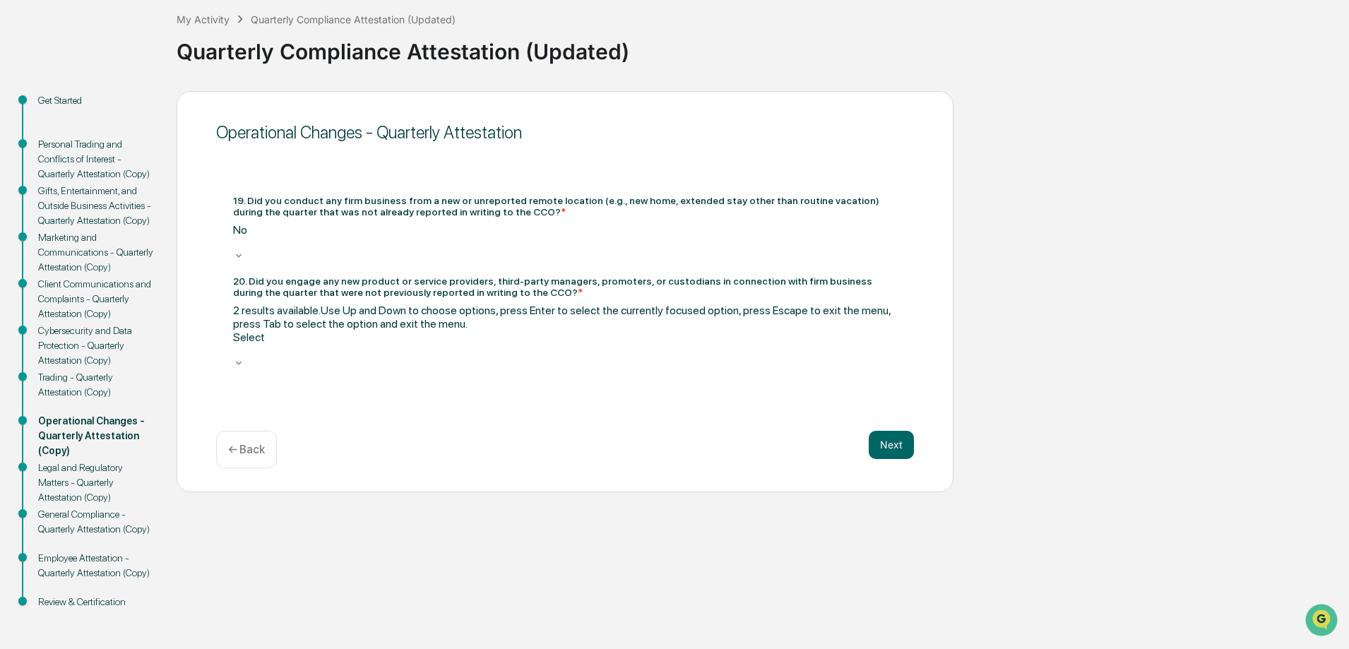
drag, startPoint x: 409, startPoint y: 330, endPoint x: 413, endPoint y: 338, distance: 9.5
click at [409, 344] on div at bounding box center [565, 350] width 664 height 13
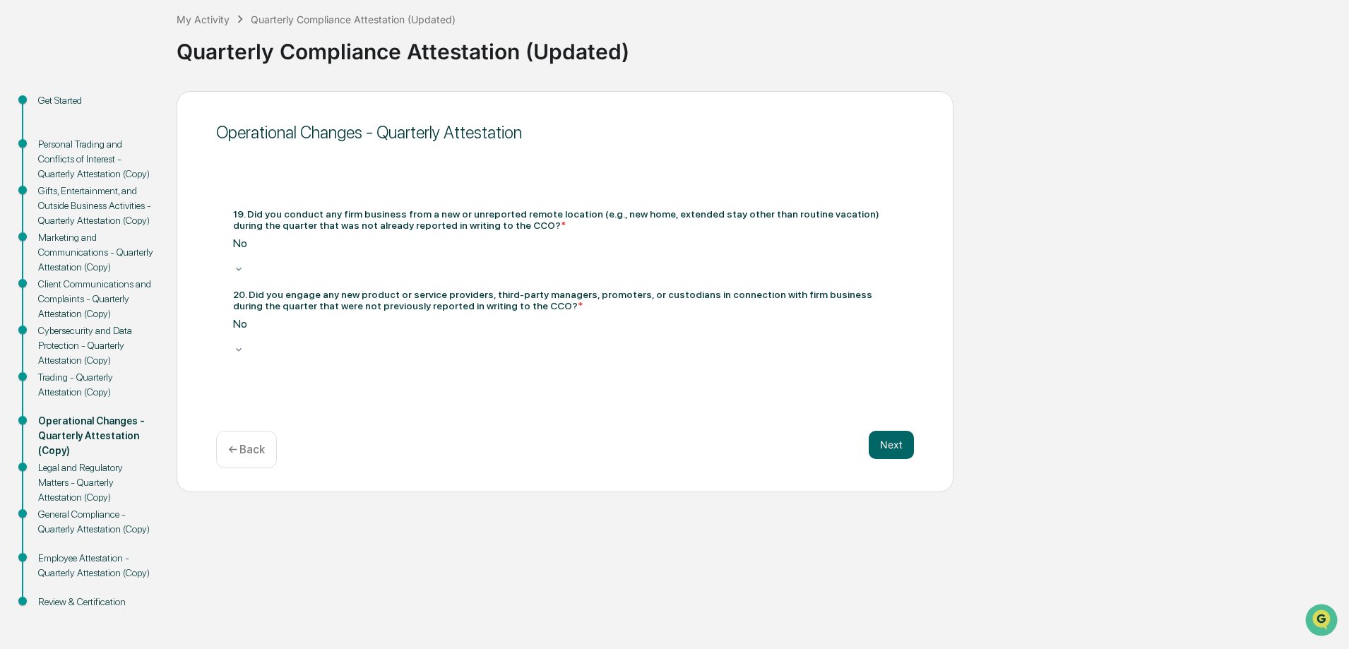
click at [911, 458] on div "Next" at bounding box center [891, 445] width 45 height 28
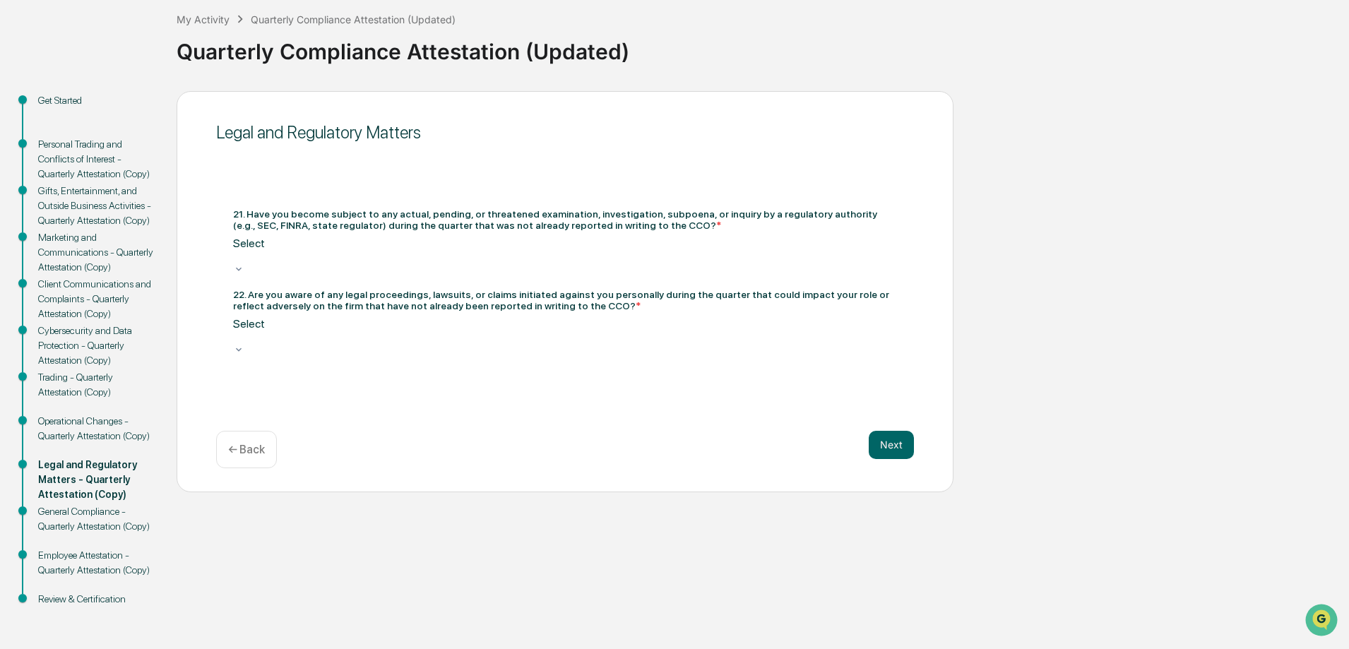
click at [500, 261] on div at bounding box center [565, 256] width 664 height 13
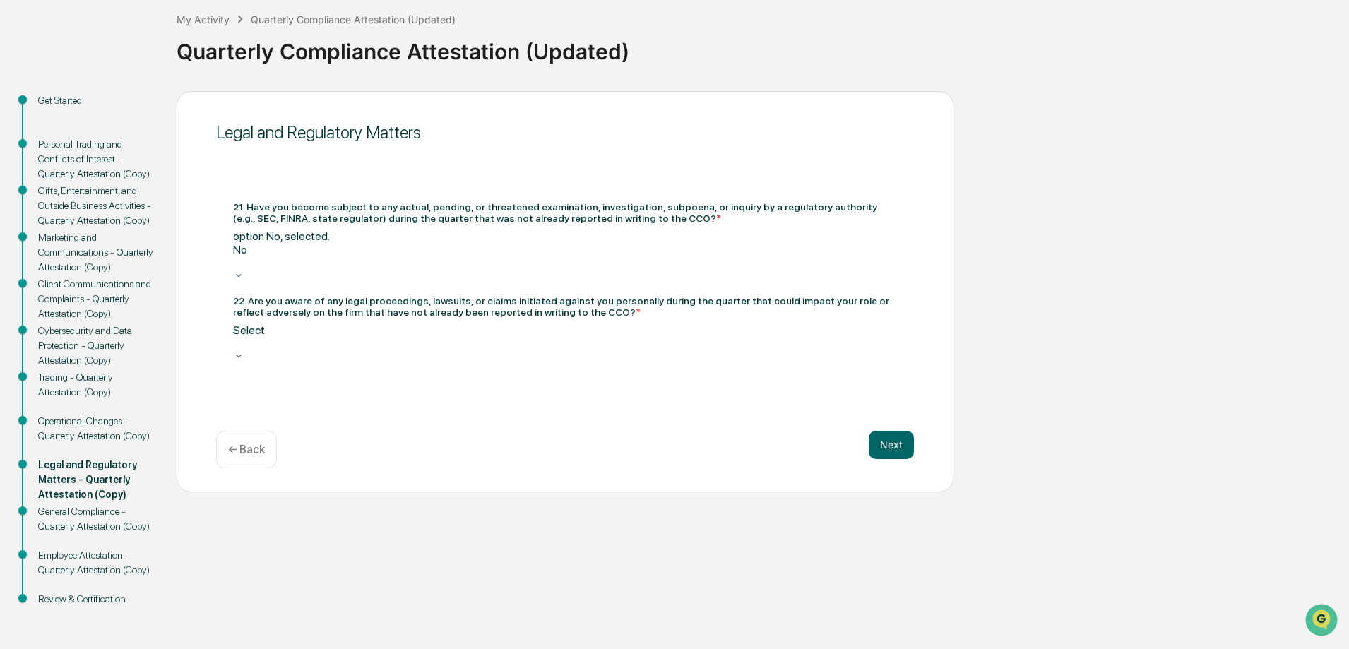
click at [508, 311] on div "22. Are you aware of any legal proceedings, lawsuits, or claims initiated again…" at bounding box center [565, 329] width 664 height 69
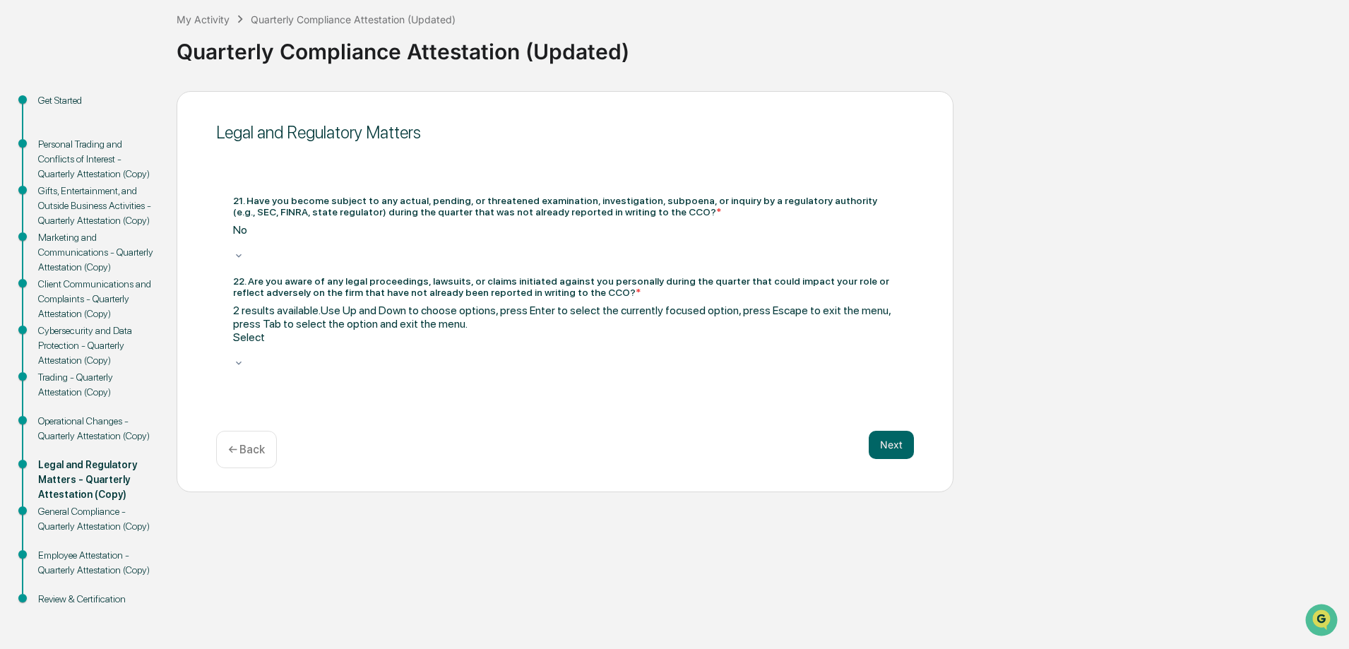
click at [508, 344] on div at bounding box center [565, 350] width 664 height 13
drag, startPoint x: 572, startPoint y: 398, endPoint x: 580, endPoint y: 403, distance: 9.2
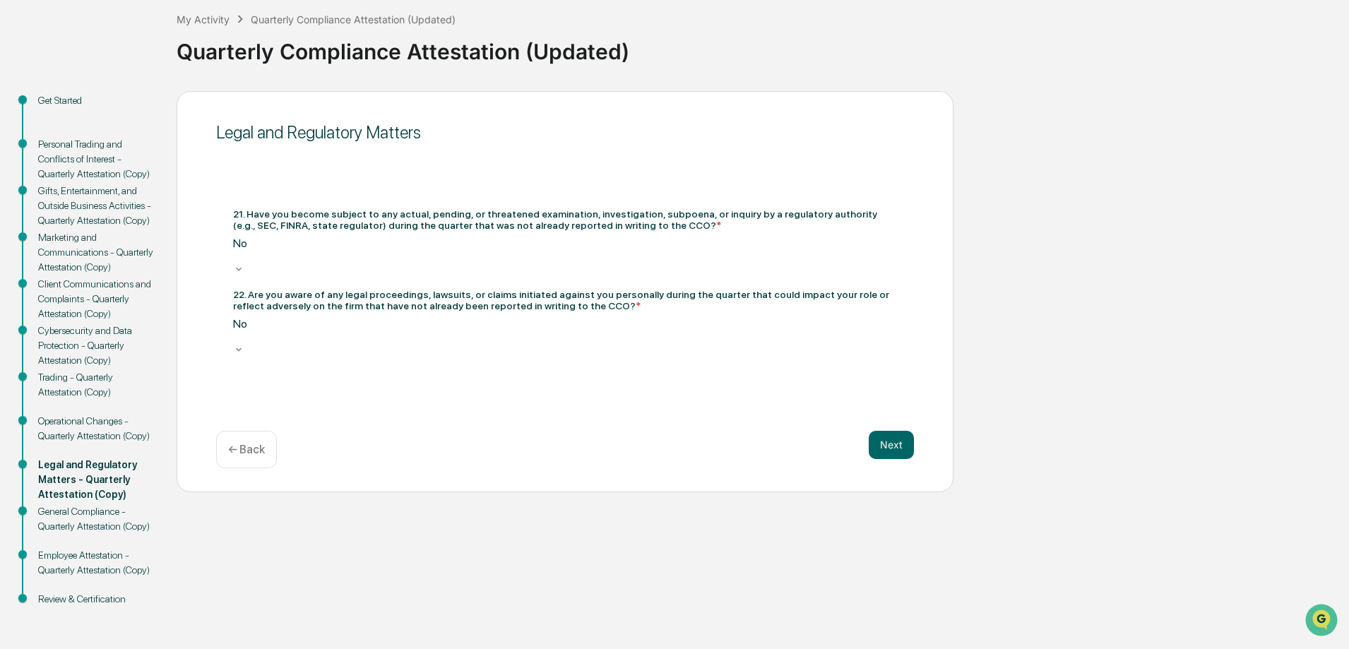
click at [863, 453] on div "Next ← Back" at bounding box center [565, 449] width 698 height 37
click at [901, 448] on button "Next" at bounding box center [891, 445] width 45 height 28
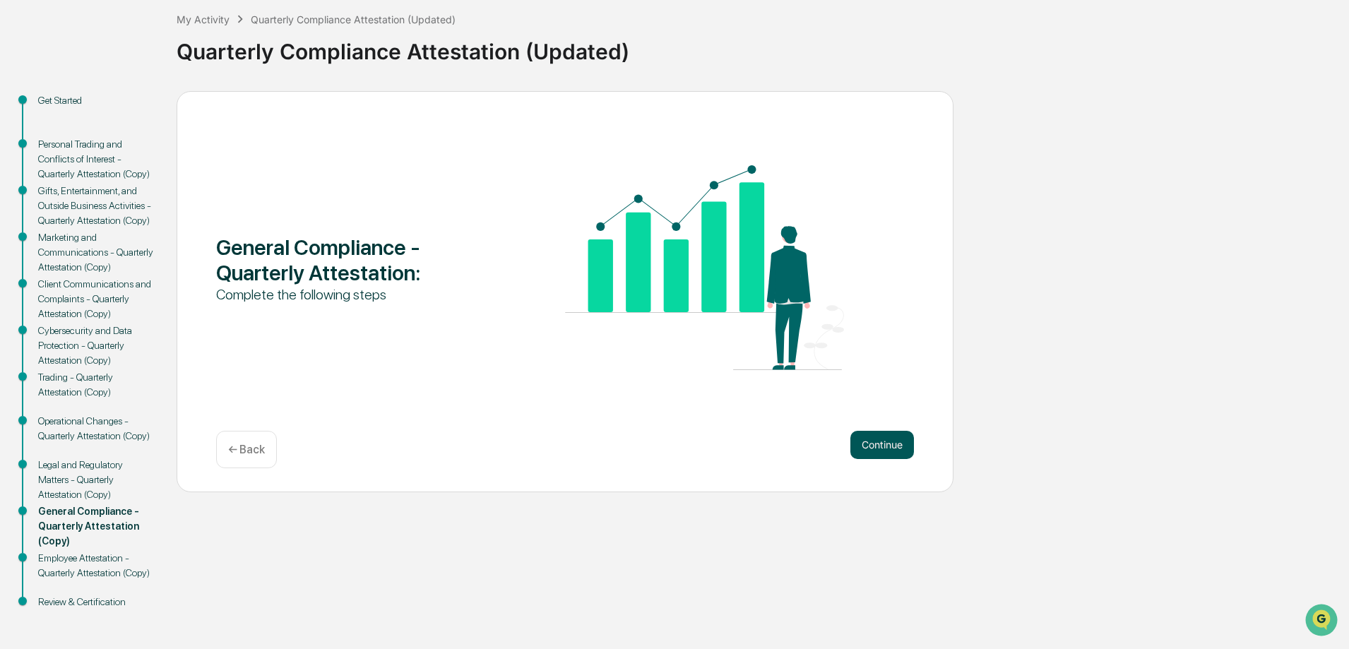
click at [883, 436] on button "Continue" at bounding box center [882, 445] width 64 height 28
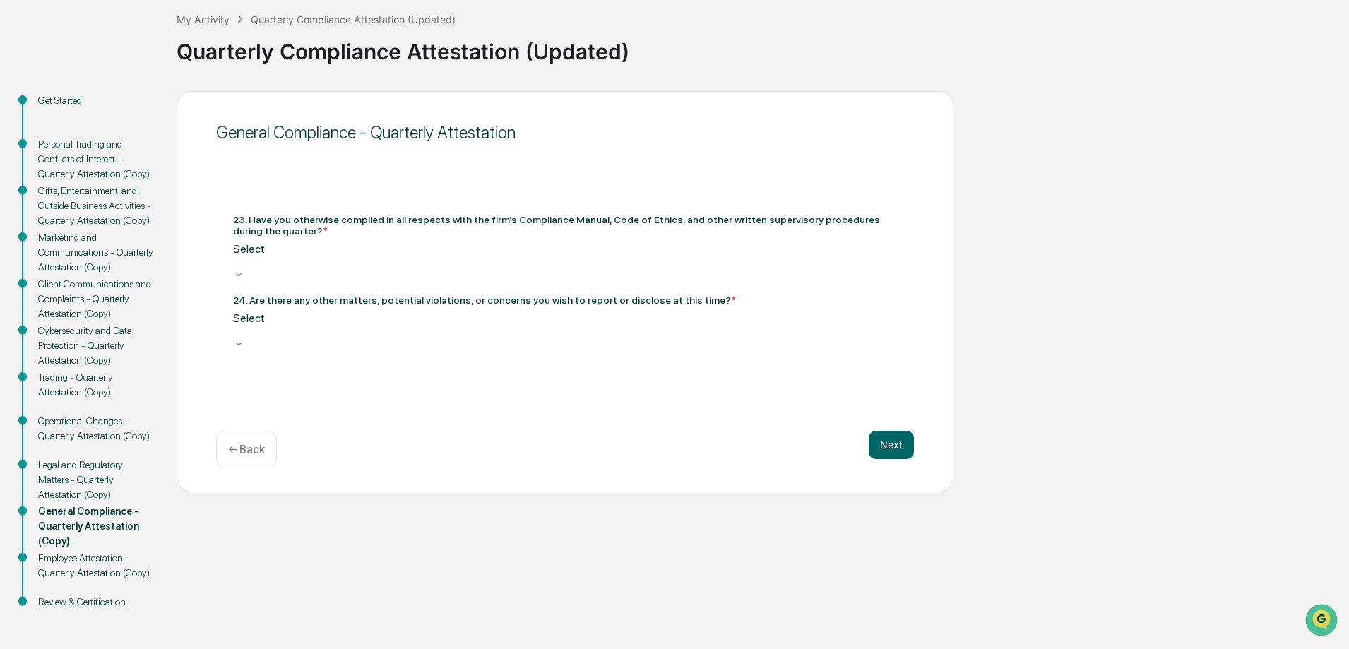
click at [383, 269] on div at bounding box center [565, 262] width 664 height 13
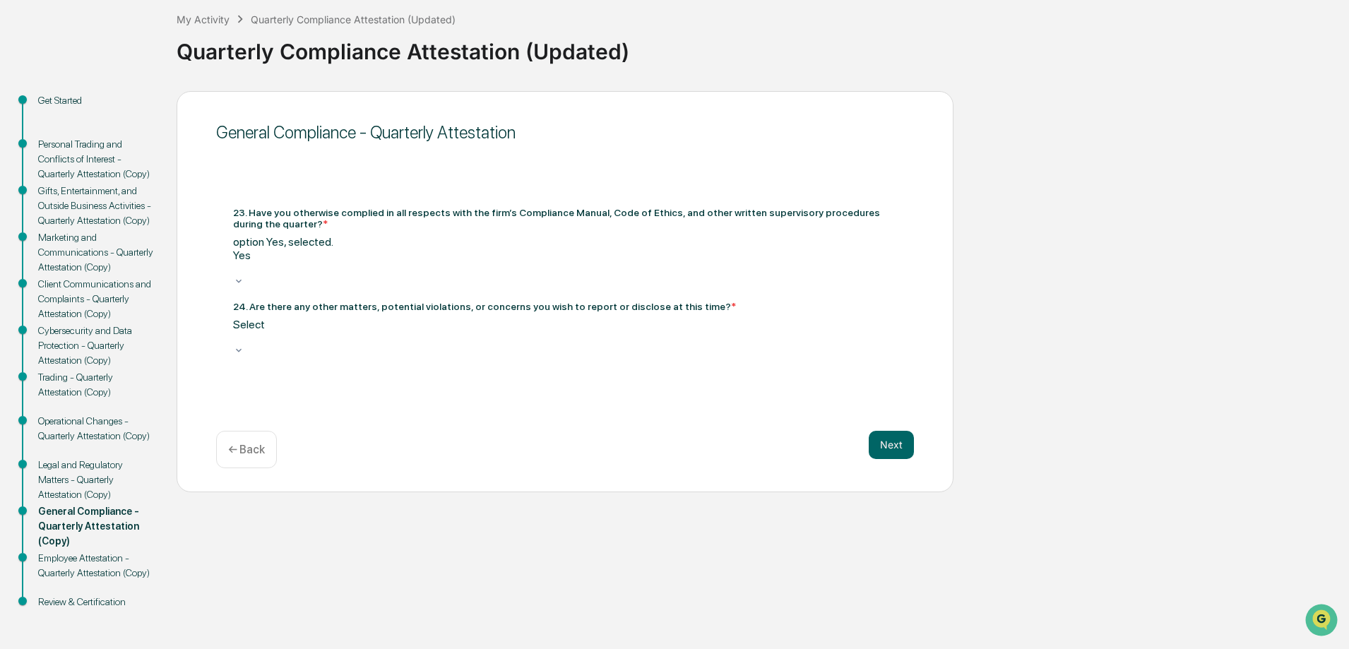
click at [422, 331] on div at bounding box center [565, 337] width 664 height 13
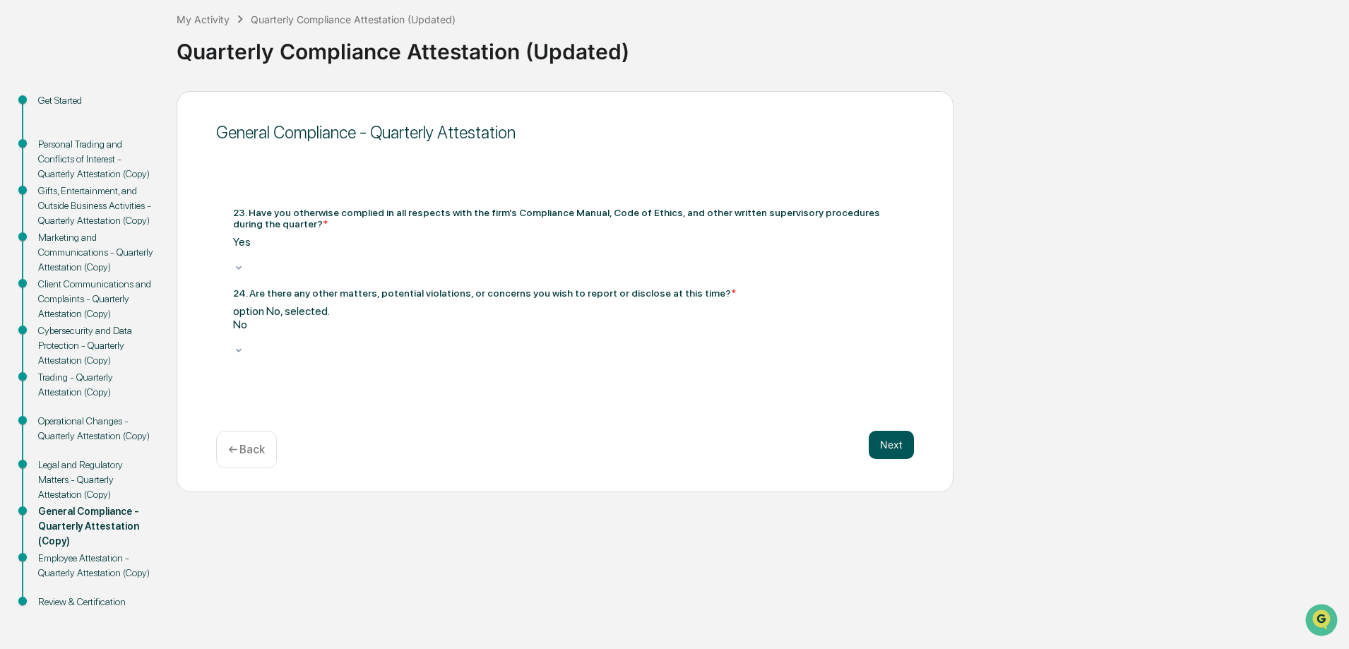
click at [907, 457] on button "Next" at bounding box center [891, 445] width 45 height 28
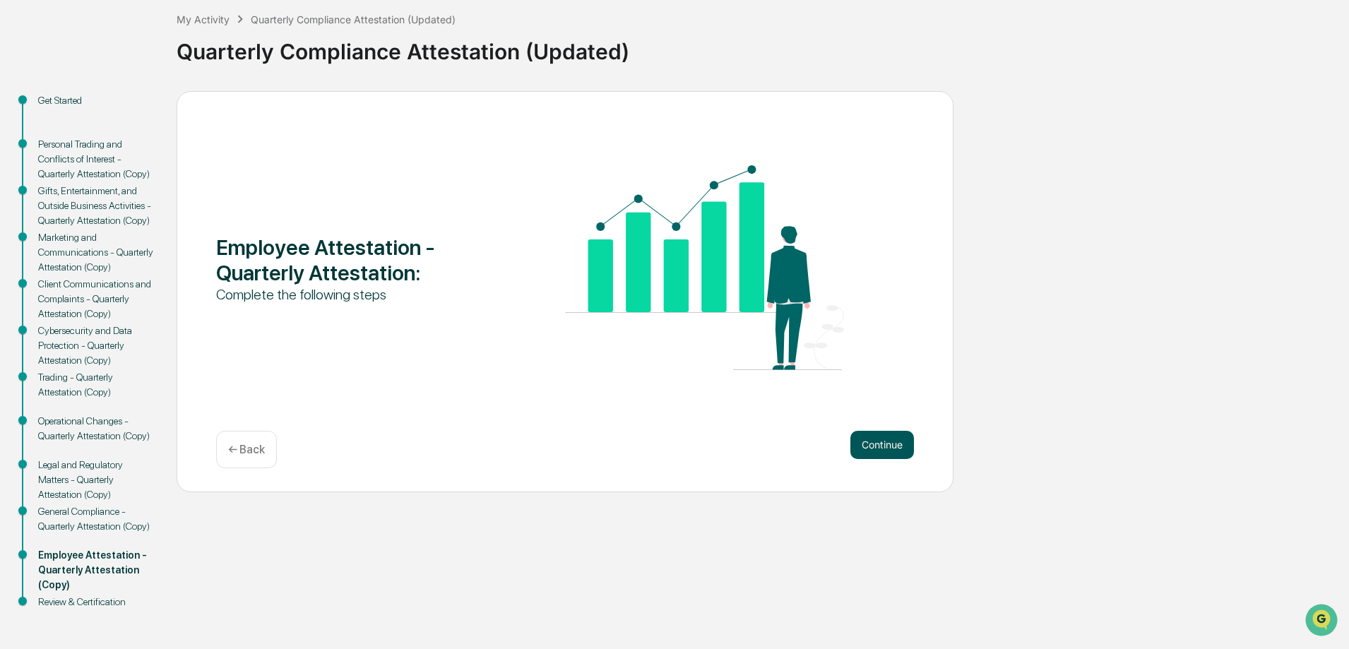
click at [862, 437] on button "Continue" at bounding box center [882, 445] width 64 height 28
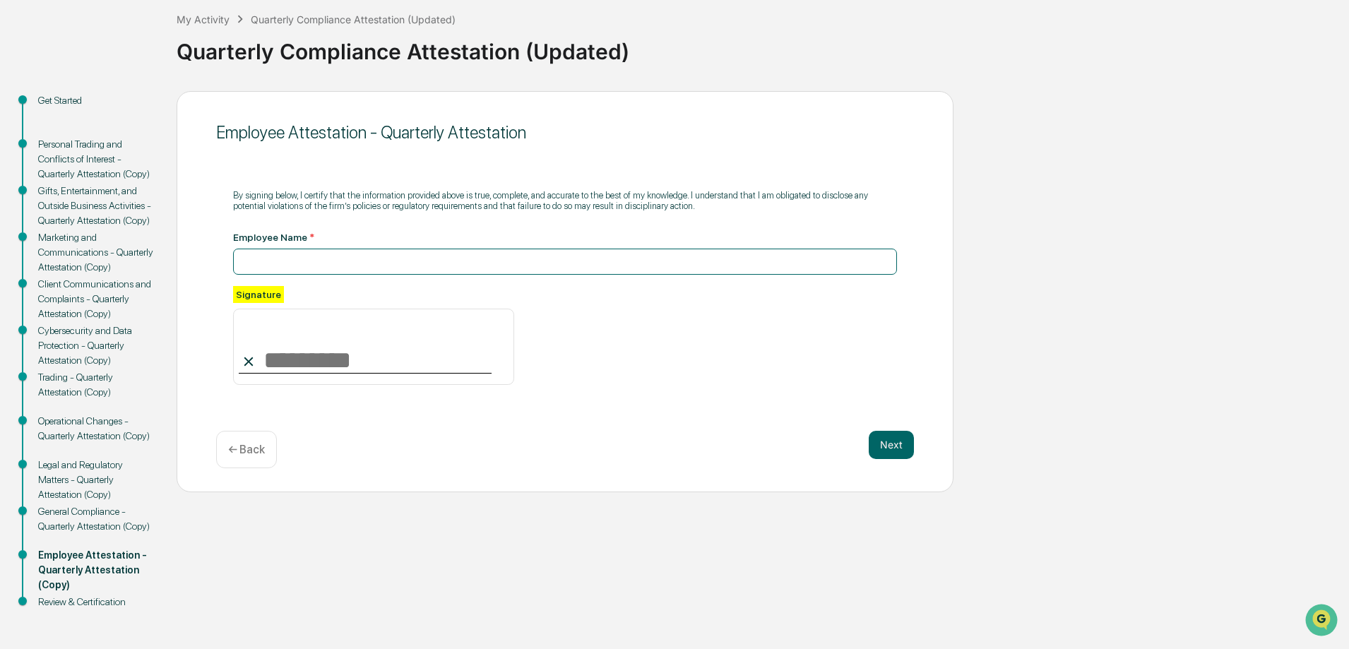
click at [465, 249] on input at bounding box center [565, 262] width 664 height 26
click at [475, 262] on input at bounding box center [565, 262] width 664 height 26
click at [866, 299] on div "Signature" at bounding box center [565, 335] width 664 height 99
drag, startPoint x: 290, startPoint y: 256, endPoint x: 297, endPoint y: 261, distance: 9.0
click at [295, 258] on input "**********" at bounding box center [565, 262] width 664 height 26
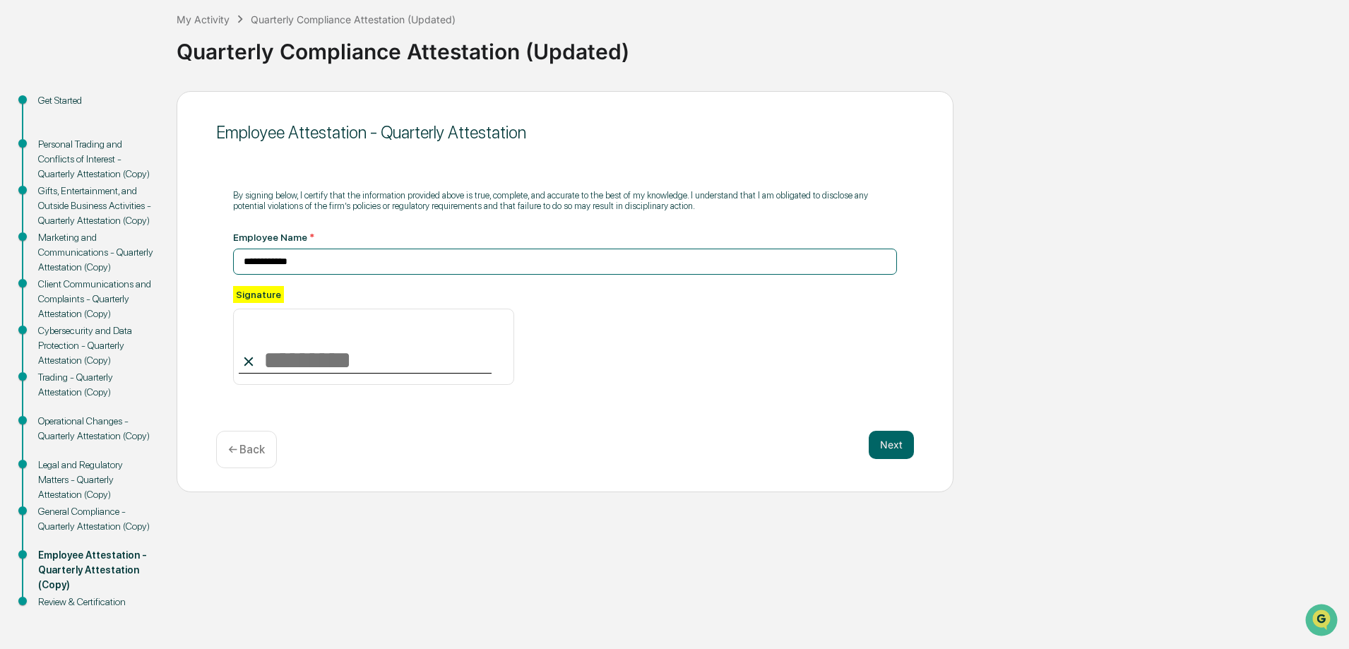
click at [297, 262] on input "**********" at bounding box center [565, 262] width 664 height 26
type input "**********"
click at [287, 363] on input at bounding box center [373, 347] width 281 height 76
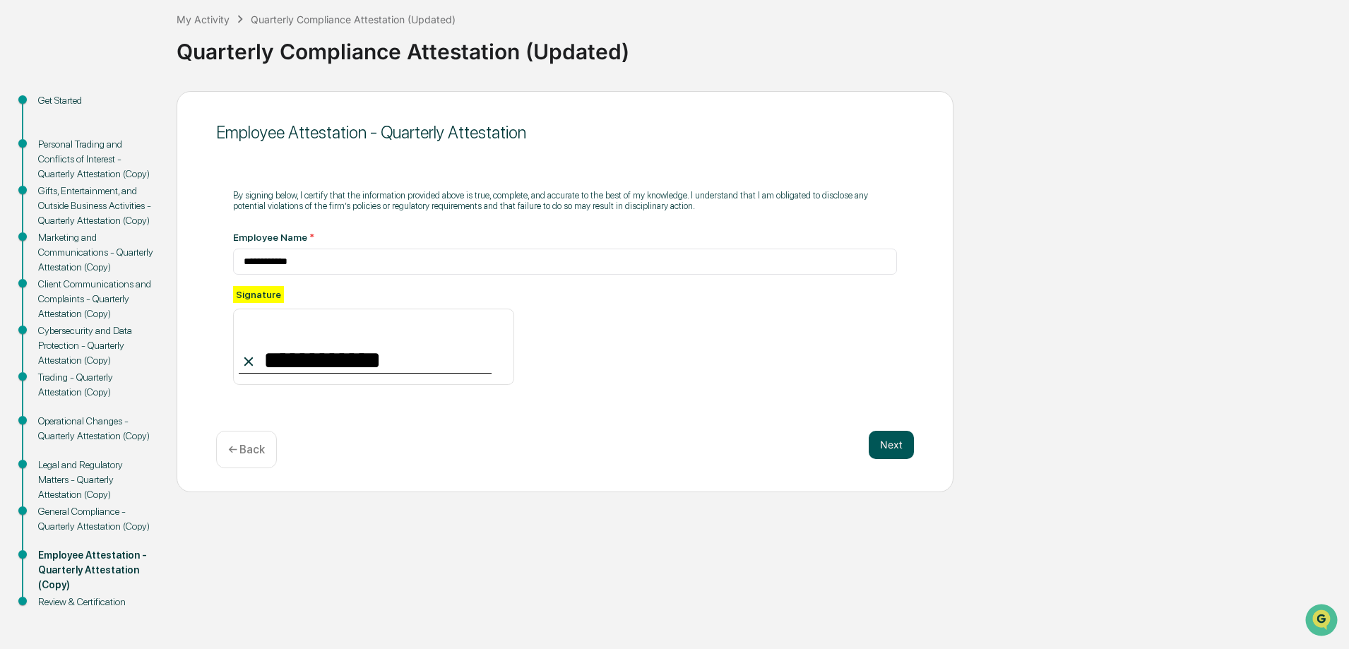
type input "**********"
click at [909, 448] on button "Next" at bounding box center [891, 445] width 45 height 28
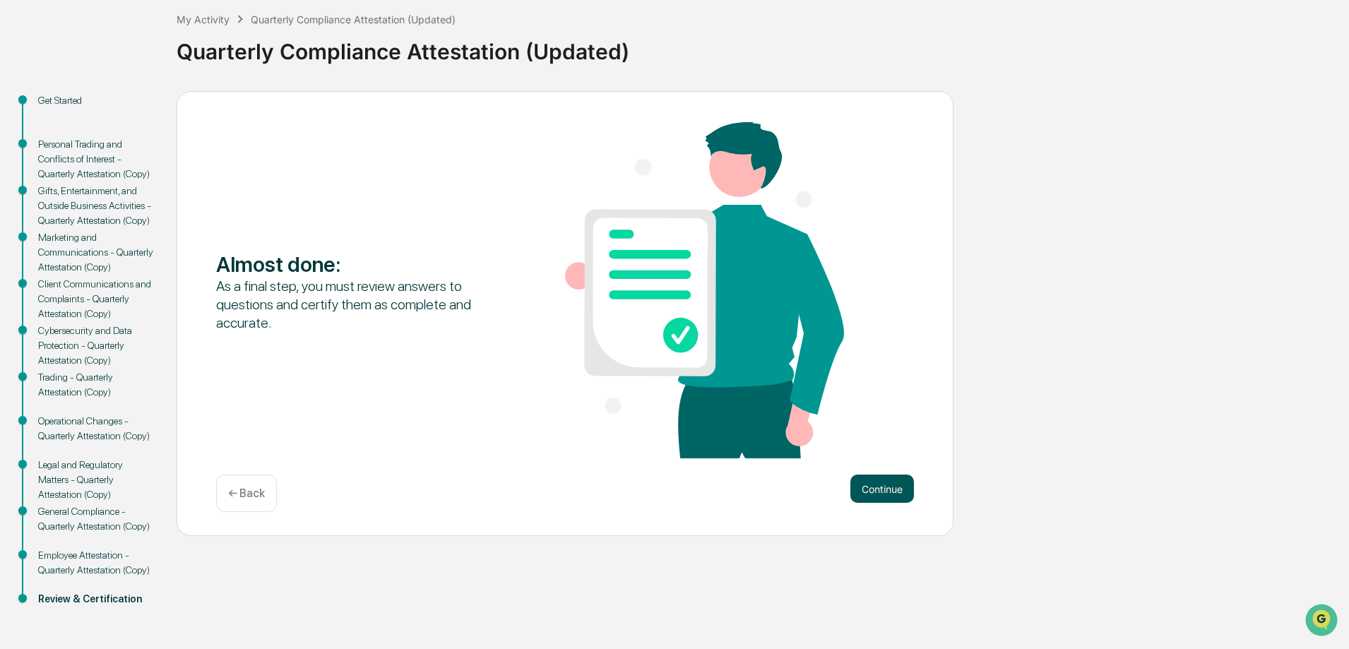
click at [872, 496] on button "Continue" at bounding box center [882, 489] width 64 height 28
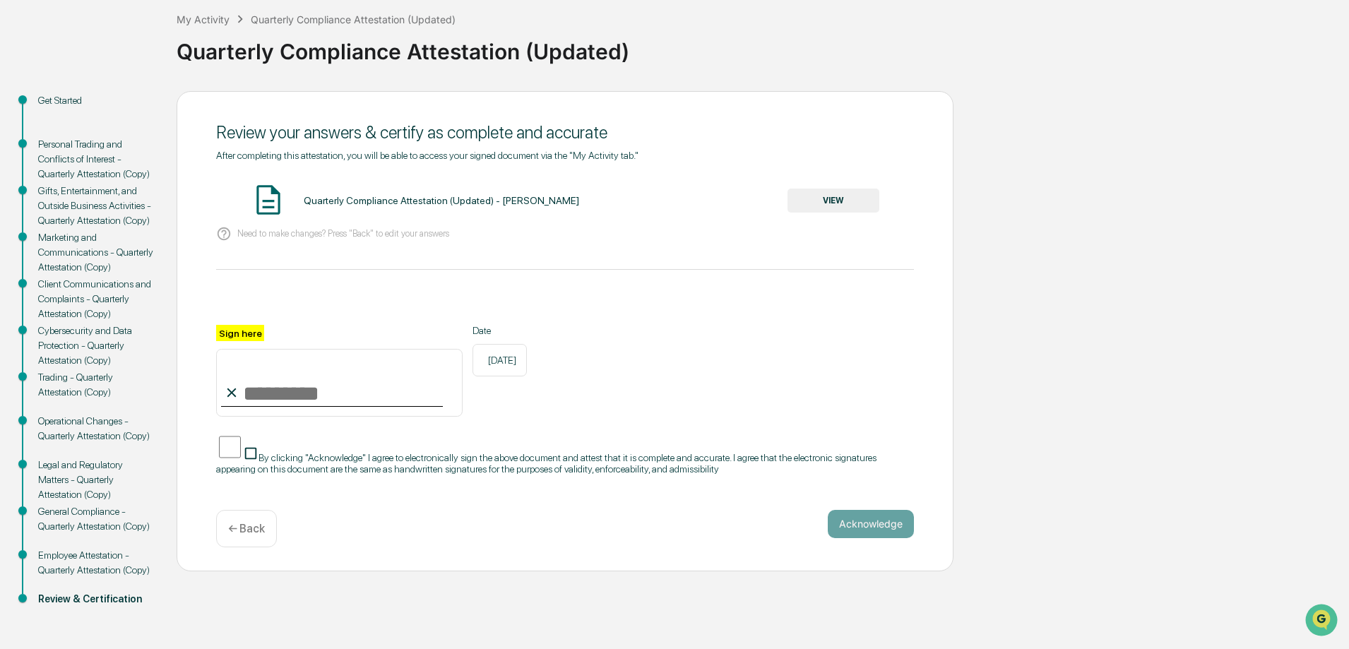
click at [822, 200] on button "VIEW" at bounding box center [833, 201] width 92 height 24
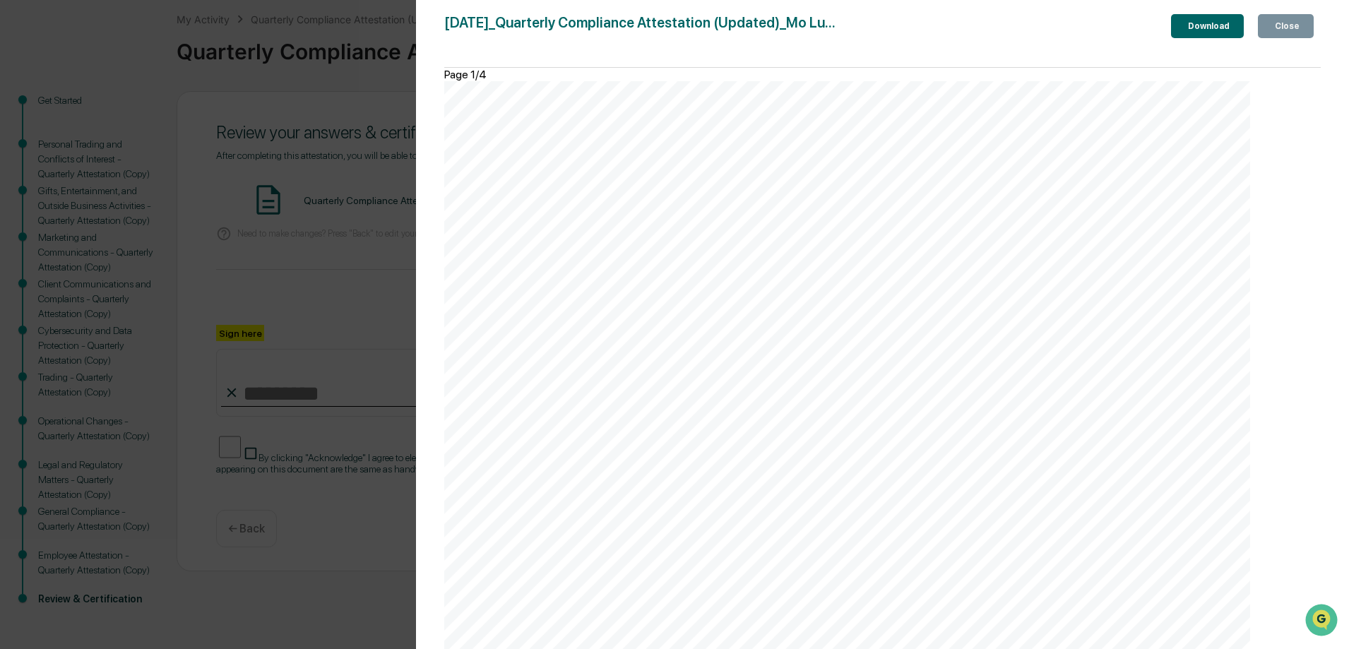
scroll to position [4154, 0]
click at [349, 309] on div "Version History [DATE] 04:56 PM [PERSON_NAME] [DATE]_Quarterly Compliance Attes…" at bounding box center [674, 324] width 1349 height 649
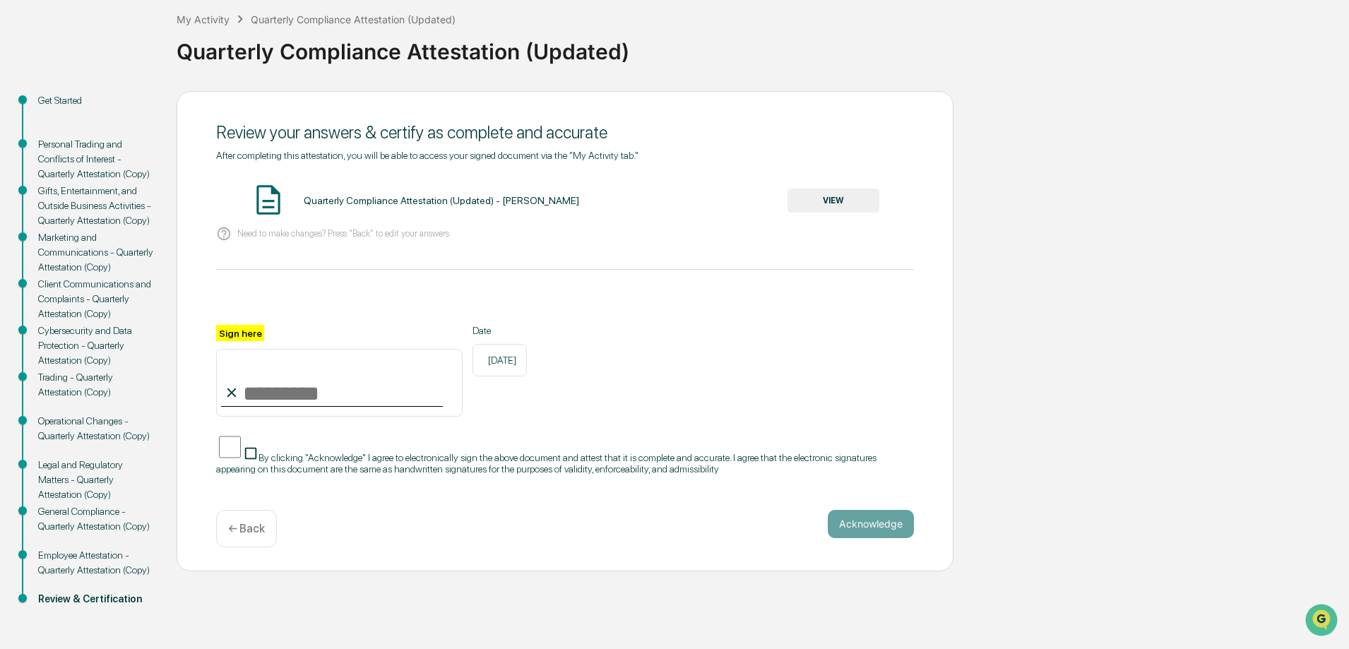
click at [285, 388] on input "Sign here" at bounding box center [339, 383] width 246 height 68
type input "**********"
click at [258, 459] on span "By clicking "Acknowledge" I agree to electronically sign the above document and…" at bounding box center [546, 463] width 660 height 23
click at [874, 513] on button "Acknowledge" at bounding box center [871, 524] width 86 height 28
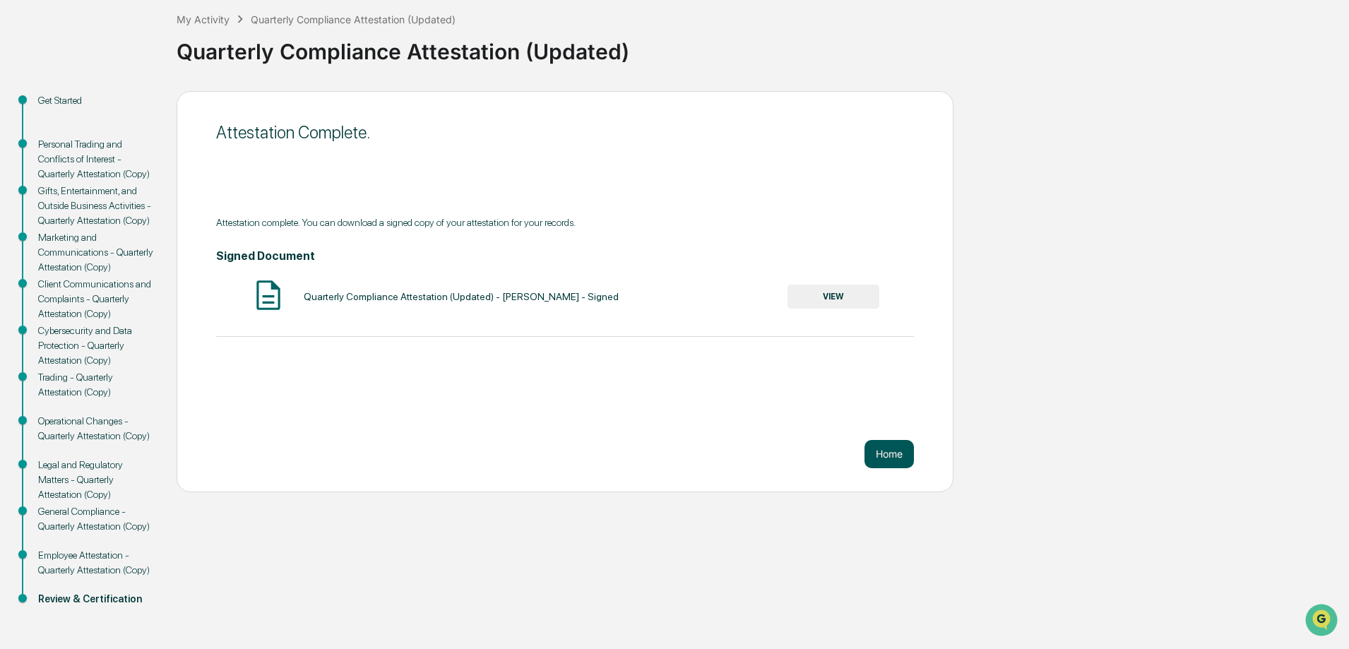
click at [888, 454] on button "Home" at bounding box center [888, 454] width 49 height 28
